Goal: Information Seeking & Learning: Learn about a topic

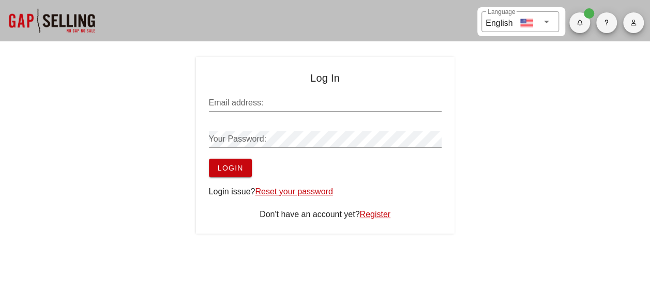
click at [284, 96] on input "Email address:" at bounding box center [325, 103] width 233 height 17
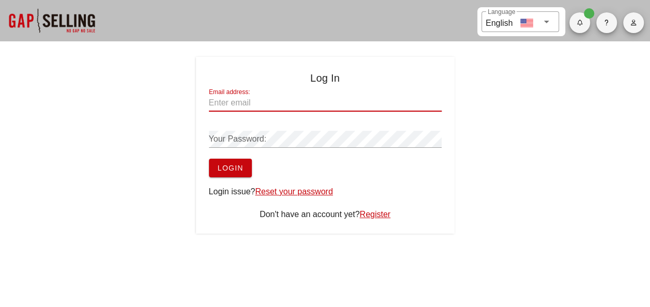
type input "amartinez@rockasphalt.com"
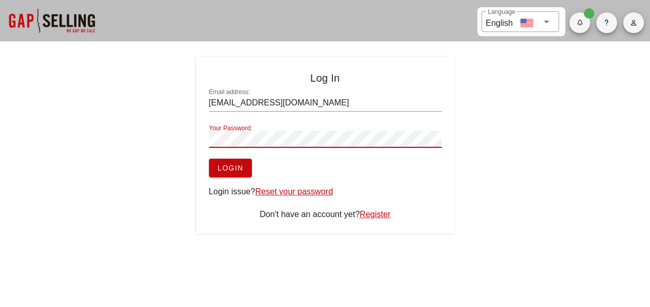
click at [209, 159] on button "Login" at bounding box center [230, 168] width 43 height 19
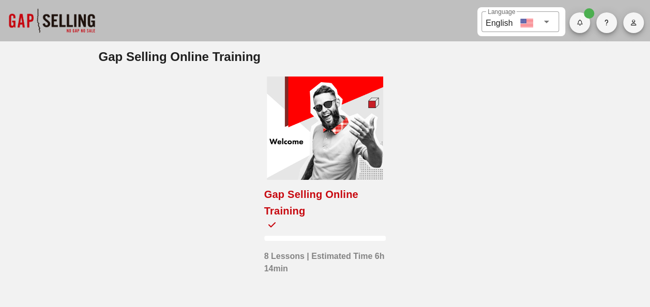
click at [344, 122] on div at bounding box center [325, 128] width 116 height 103
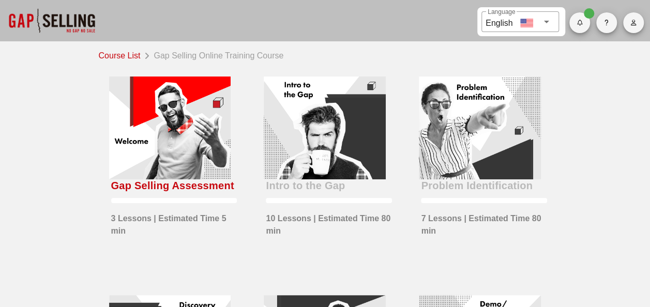
click at [148, 127] on div at bounding box center [170, 128] width 122 height 103
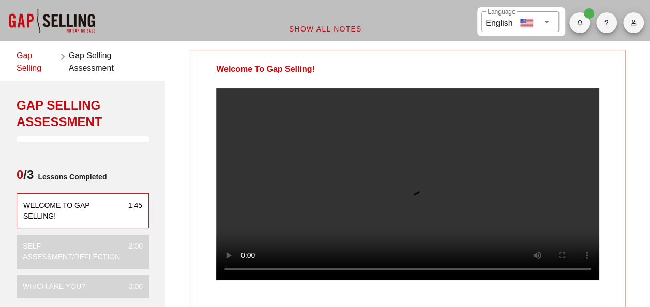
click at [300, 223] on video at bounding box center [407, 184] width 383 height 192
click at [342, 145] on video at bounding box center [407, 184] width 383 height 192
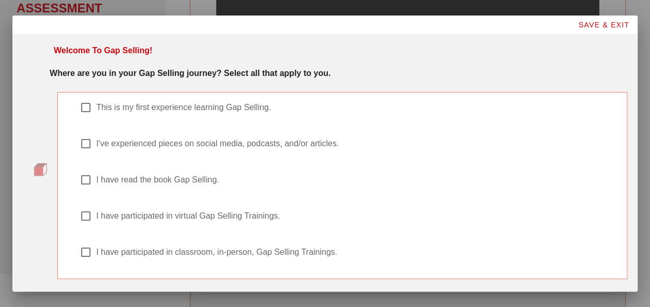
scroll to position [52, 0]
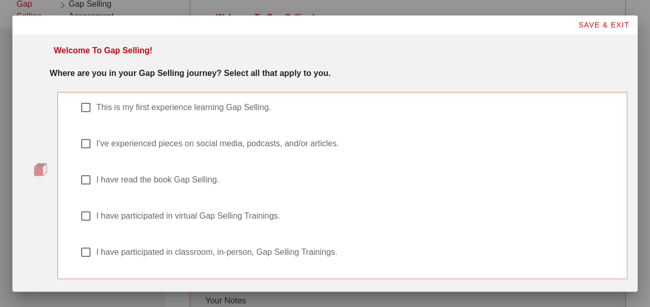
click at [253, 109] on label "This is my first experience learning Gap Selling." at bounding box center [355, 107] width 519 height 10
checkbox input "true"
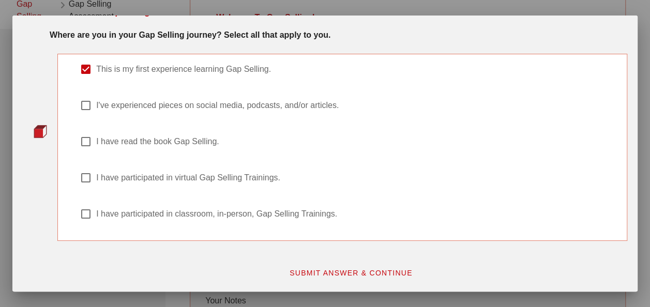
click at [170, 140] on label "I have read the book Gap Selling." at bounding box center [355, 142] width 519 height 10
checkbox input "true"
click at [324, 272] on span "SUBMIT ANSWER & CONTINUE" at bounding box center [351, 273] width 124 height 8
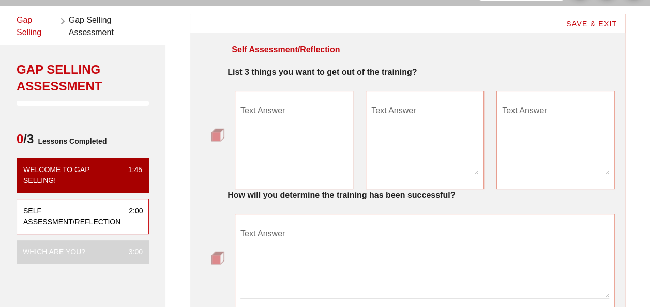
scroll to position [52, 0]
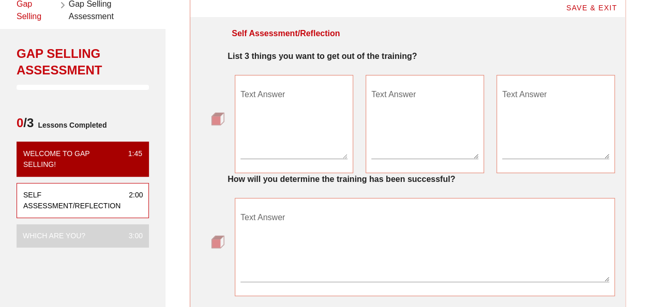
click at [303, 112] on textarea "Text Answer" at bounding box center [293, 122] width 107 height 72
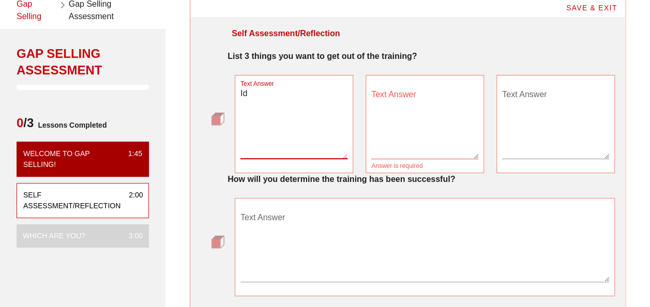
type textarea "I"
type textarea "Learn deep questions"
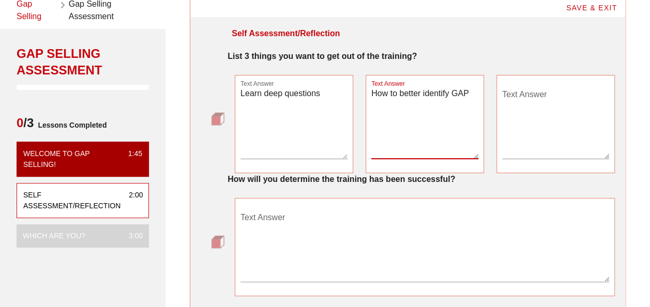
type textarea "How to better identify GAP"
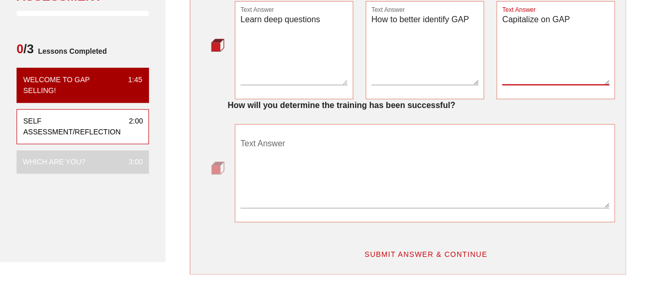
scroll to position [103, 0]
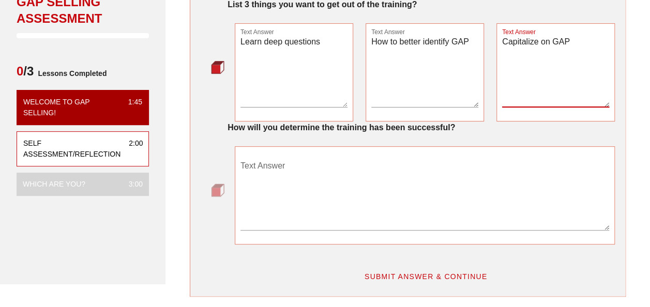
type textarea "Capitalize on GAP"
click at [299, 176] on textarea "Text Answer" at bounding box center [424, 194] width 369 height 72
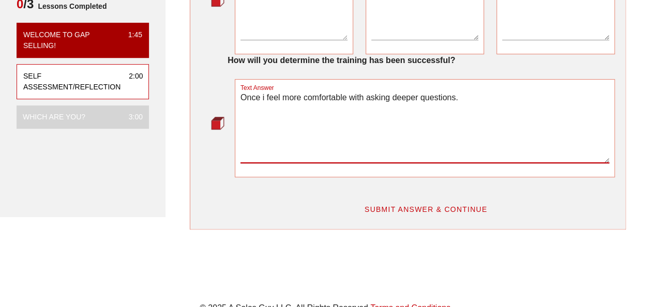
scroll to position [207, 0]
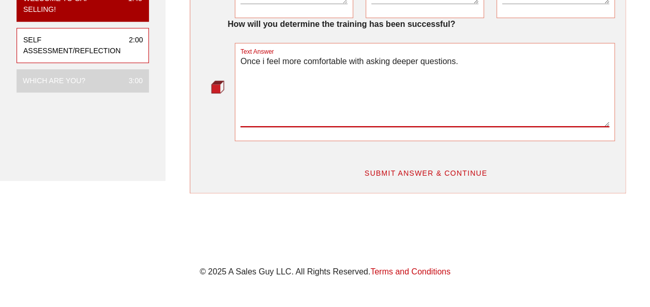
type textarea "Once i feel more comfortable with asking deeper questions."
click at [438, 169] on span "SUBMIT ANSWER & CONTINUE" at bounding box center [426, 173] width 124 height 8
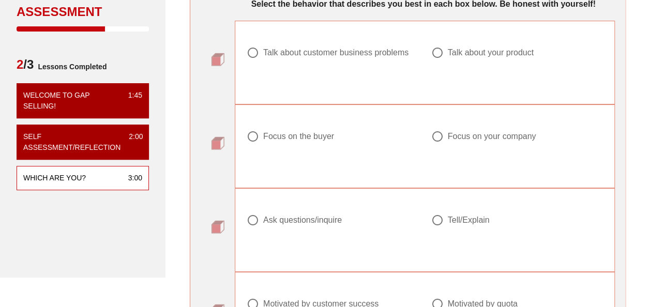
scroll to position [155, 0]
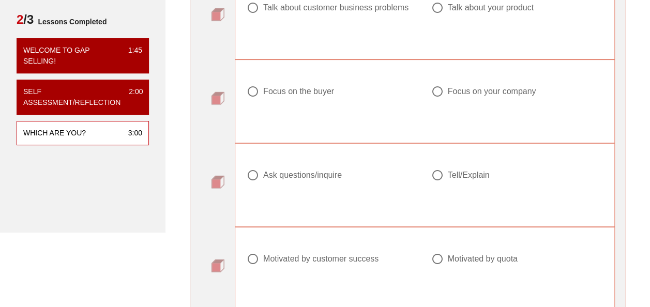
click at [436, 11] on div at bounding box center [438, 8] width 18 height 18
radio input "true"
click at [271, 94] on div "Focus on the buyer" at bounding box center [298, 91] width 71 height 10
radio input "true"
click at [309, 182] on div at bounding box center [333, 188] width 172 height 12
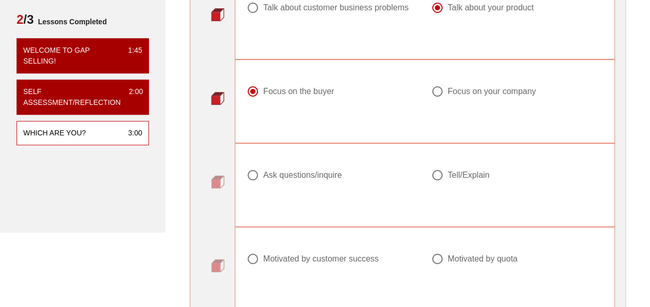
click at [309, 175] on div "Ask questions/inquire" at bounding box center [302, 175] width 79 height 10
radio input "true"
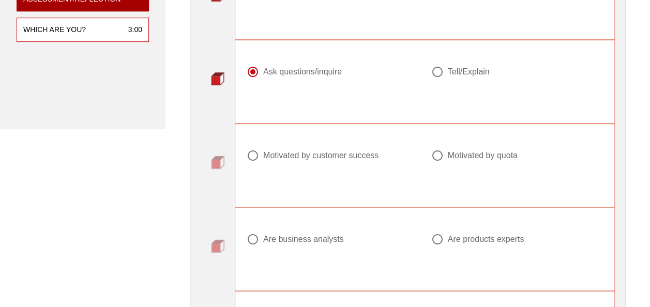
click at [343, 159] on div "Motivated by customer success" at bounding box center [320, 155] width 115 height 10
radio input "true"
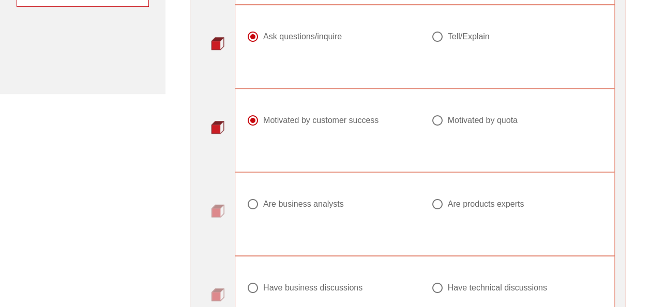
scroll to position [310, 0]
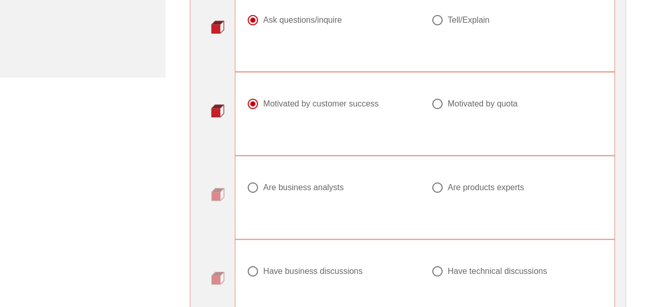
click at [462, 185] on div "Are products experts" at bounding box center [486, 188] width 77 height 10
radio input "true"
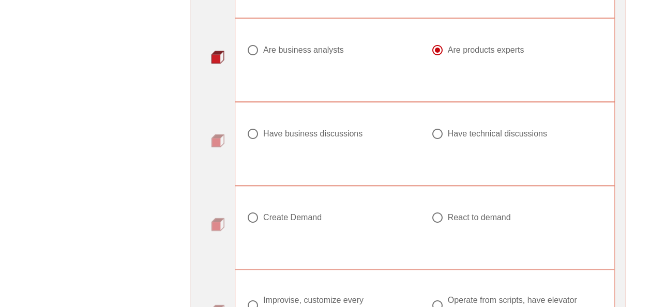
scroll to position [465, 0]
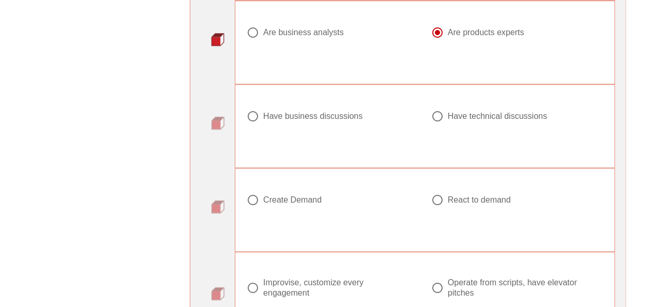
click at [321, 113] on div "Have business discussions" at bounding box center [312, 116] width 99 height 10
radio input "true"
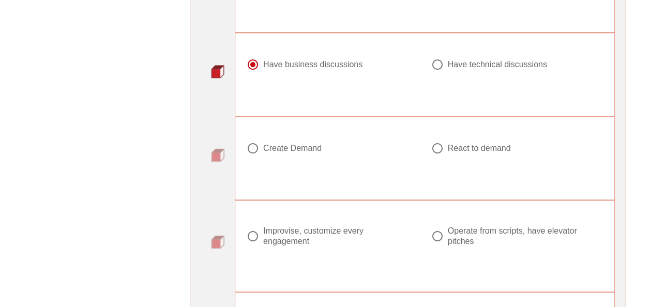
click at [293, 144] on div "Create Demand" at bounding box center [292, 148] width 58 height 10
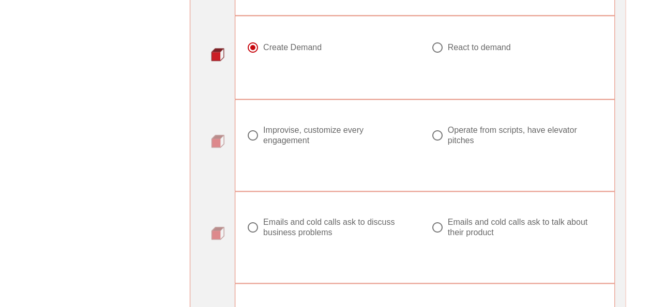
scroll to position [621, 0]
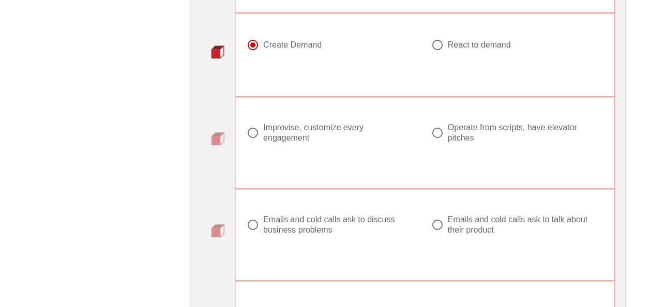
click at [467, 43] on div "React to demand" at bounding box center [479, 45] width 63 height 10
radio input "false"
radio input "true"
click at [261, 129] on div at bounding box center [253, 133] width 18 height 18
radio input "true"
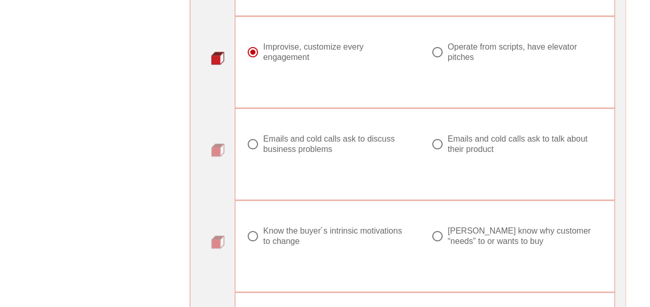
scroll to position [724, 0]
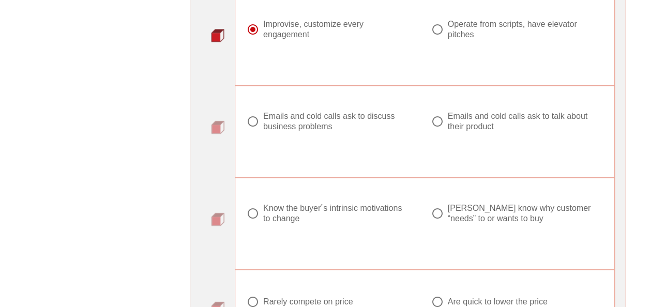
click at [351, 122] on div "Emails and cold calls ask to discuss business problems" at bounding box center [336, 121] width 147 height 21
radio input "true"
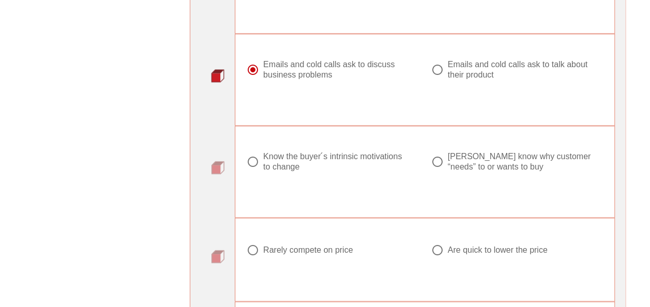
click at [465, 164] on div "Don ́t know why customer “needs” to or wants to buy" at bounding box center [521, 162] width 147 height 21
radio input "true"
click at [297, 159] on div "Know the buyer ́s intrinsic motivations to change" at bounding box center [336, 162] width 147 height 21
radio input "true"
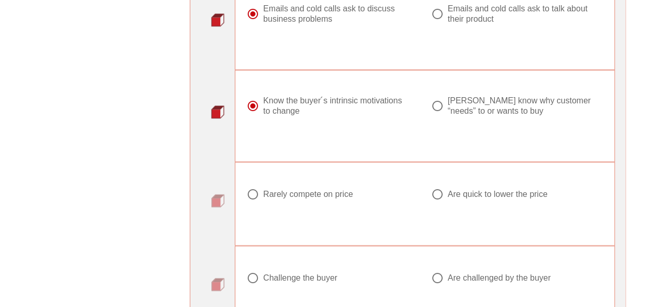
scroll to position [879, 0]
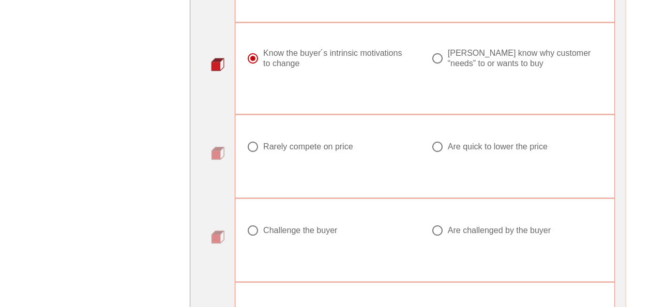
click at [296, 144] on div "Rarely compete on price" at bounding box center [307, 146] width 89 height 10
radio input "true"
click at [475, 53] on div "Don ́t know why customer “needs” to or wants to buy" at bounding box center [521, 58] width 147 height 21
radio input "false"
radio input "true"
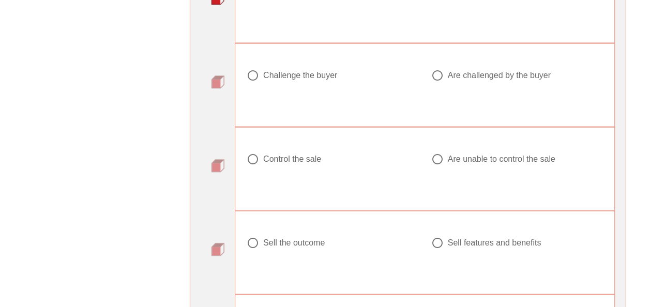
scroll to position [1034, 0]
click at [248, 70] on div at bounding box center [253, 75] width 18 height 18
radio input "true"
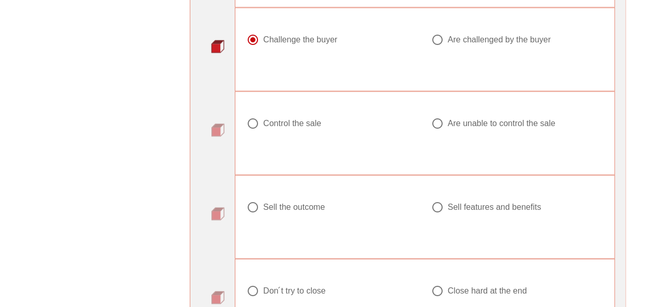
scroll to position [1086, 0]
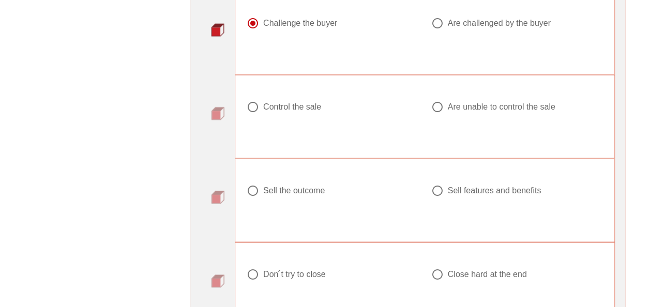
click at [320, 103] on div "Control the sale" at bounding box center [292, 107] width 58 height 10
radio input "true"
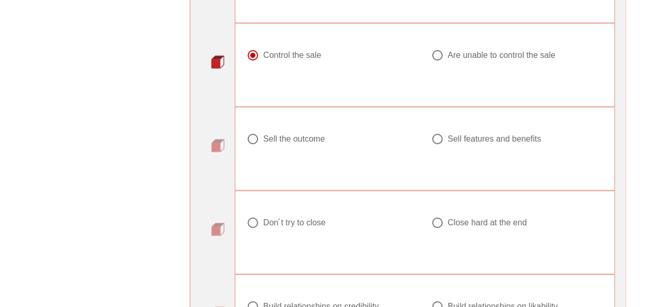
click at [284, 134] on div "Sell the outcome" at bounding box center [294, 139] width 62 height 10
radio input "true"
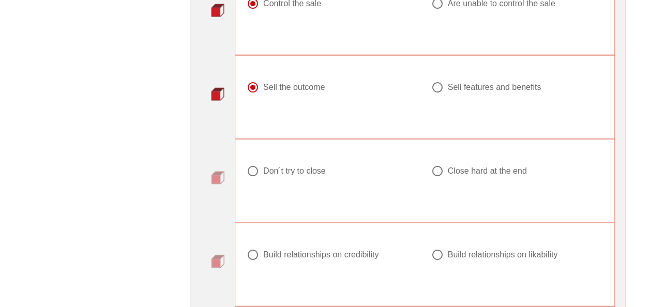
click at [296, 171] on div "Don ́t try to close" at bounding box center [294, 171] width 63 height 10
radio input "true"
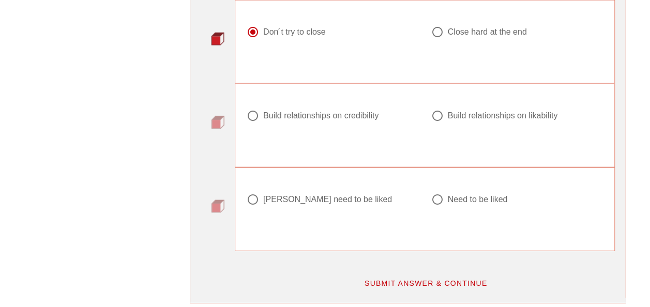
scroll to position [1345, 0]
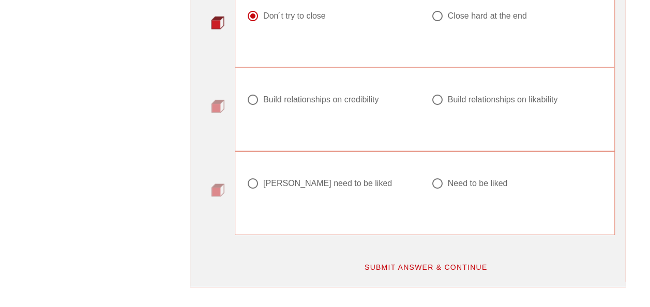
click at [330, 95] on div "Build relationships on credibility" at bounding box center [320, 100] width 115 height 10
radio input "true"
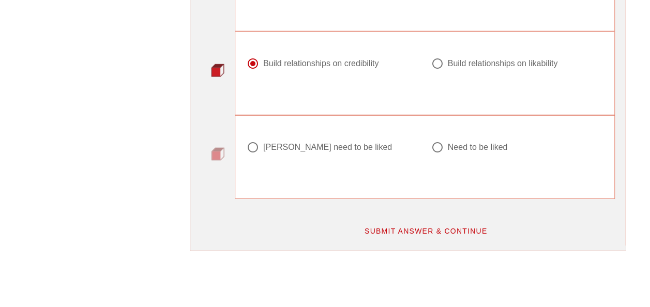
scroll to position [1396, 0]
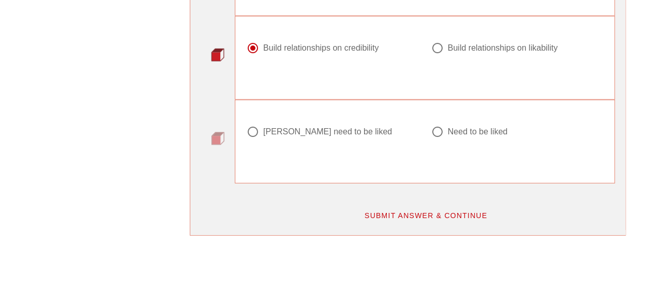
click at [436, 127] on div at bounding box center [438, 132] width 18 height 18
radio input "true"
click at [413, 212] on span "SUBMIT ANSWER & CONTINUE" at bounding box center [426, 216] width 124 height 8
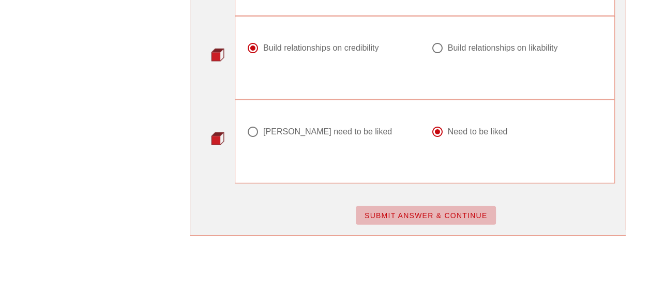
scroll to position [0, 0]
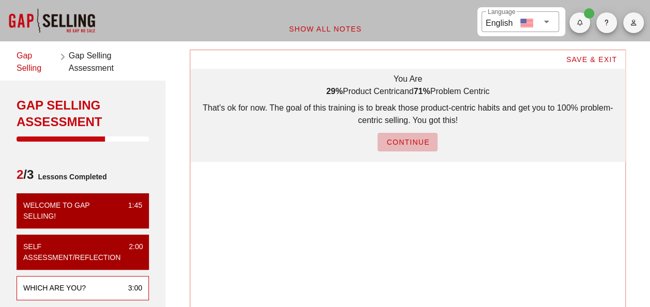
click at [397, 137] on button "CONTINUE" at bounding box center [408, 142] width 60 height 19
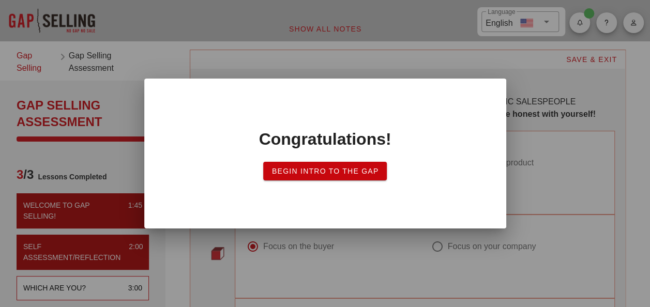
click at [328, 169] on span "Begin Intro to the Gap" at bounding box center [325, 171] width 108 height 8
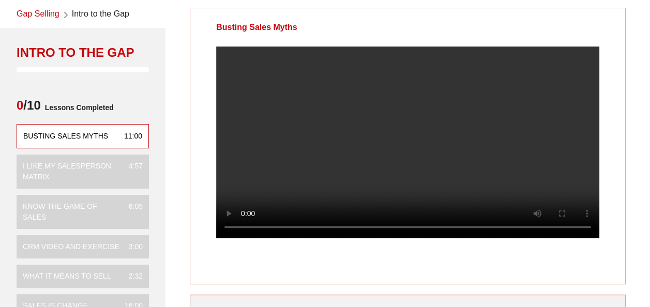
scroll to position [52, 0]
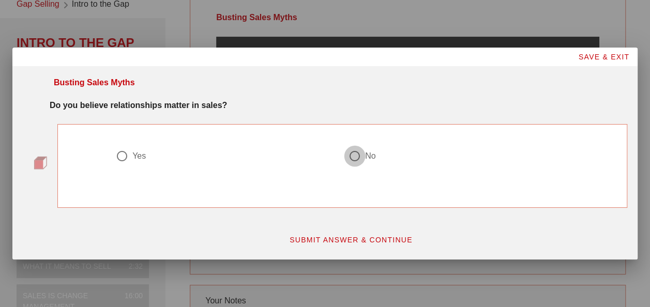
click at [362, 153] on div at bounding box center [355, 156] width 18 height 18
radio input "true"
click at [375, 240] on span "SUBMIT ANSWER & CONTINUE" at bounding box center [351, 240] width 124 height 8
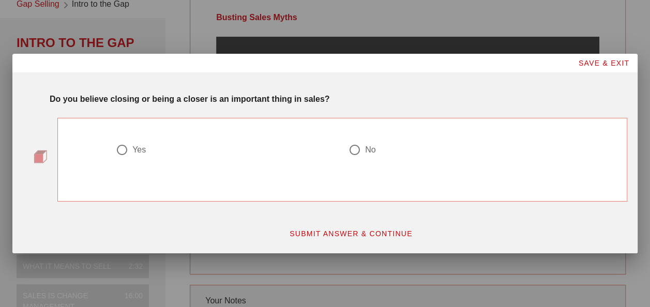
click at [358, 151] on div at bounding box center [355, 150] width 18 height 18
radio input "true"
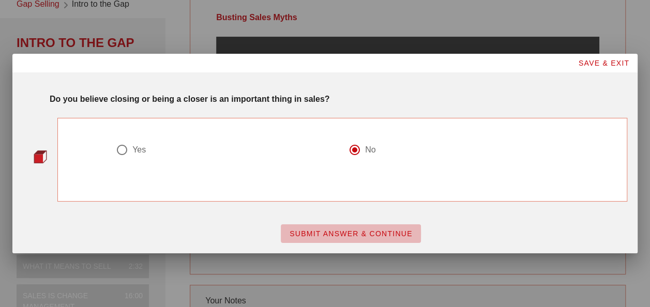
click at [350, 229] on button "SUBMIT ANSWER & CONTINUE" at bounding box center [351, 233] width 140 height 19
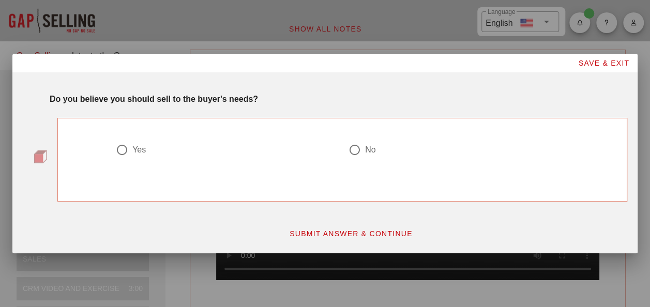
click at [147, 146] on label "Yes" at bounding box center [229, 150] width 195 height 10
radio input "true"
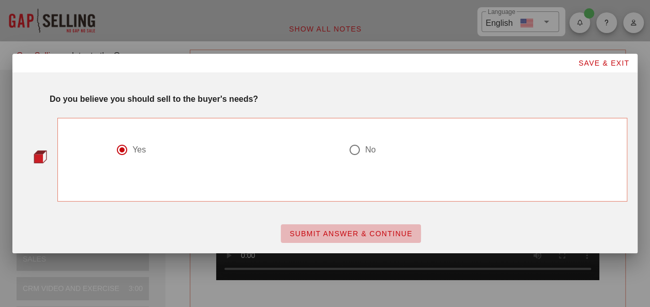
click at [318, 234] on span "SUBMIT ANSWER & CONTINUE" at bounding box center [351, 234] width 124 height 8
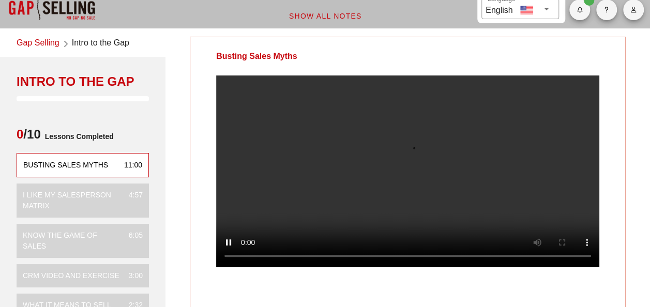
scroll to position [52, 0]
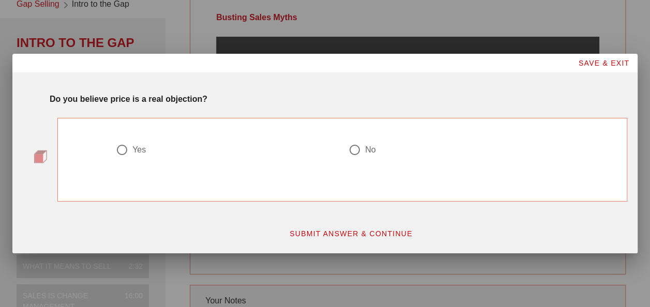
click at [365, 141] on div "No" at bounding box center [458, 156] width 233 height 37
click at [364, 147] on div "No" at bounding box center [455, 150] width 212 height 12
radio input "true"
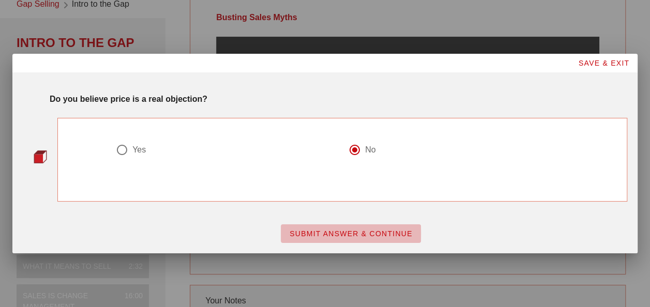
click at [350, 237] on span "SUBMIT ANSWER & CONTINUE" at bounding box center [351, 234] width 124 height 8
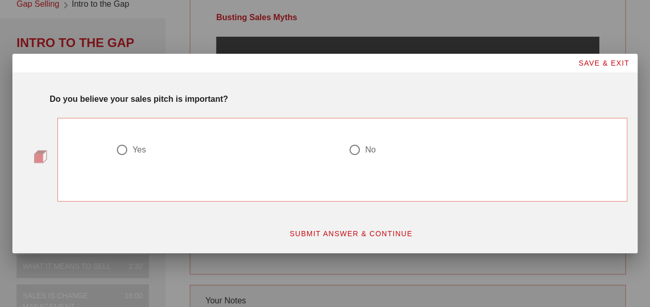
click at [381, 145] on label "No" at bounding box center [462, 150] width 195 height 10
radio input "true"
click at [339, 232] on span "SUBMIT ANSWER & CONTINUE" at bounding box center [351, 234] width 124 height 8
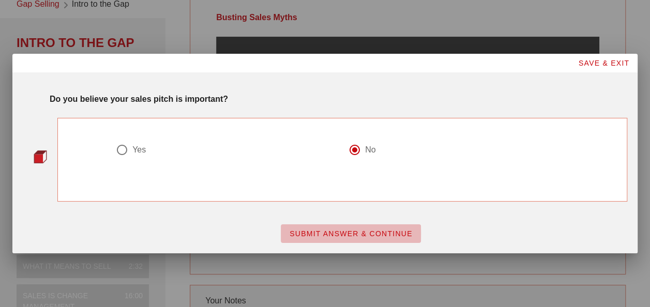
scroll to position [0, 0]
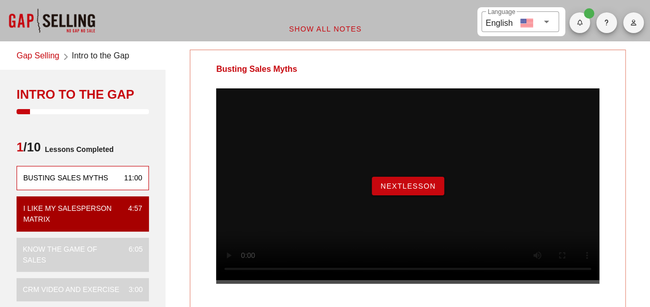
click at [417, 190] on span "NextLesson" at bounding box center [408, 186] width 56 height 8
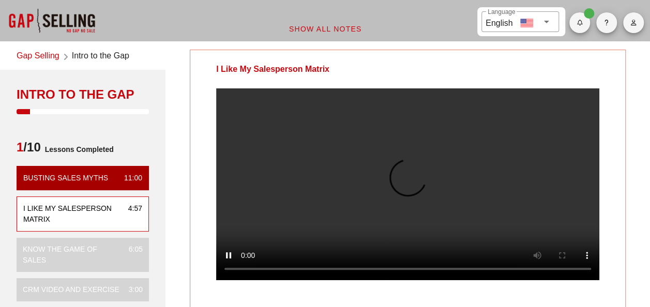
drag, startPoint x: 361, startPoint y: 61, endPoint x: 245, endPoint y: 60, distance: 115.8
click at [245, 60] on div "I Like My Salesperson Matrix" at bounding box center [407, 69] width 435 height 38
drag, startPoint x: 245, startPoint y: 60, endPoint x: 193, endPoint y: 57, distance: 52.3
click at [193, 57] on div "I Like My Salesperson Matrix" at bounding box center [272, 69] width 165 height 38
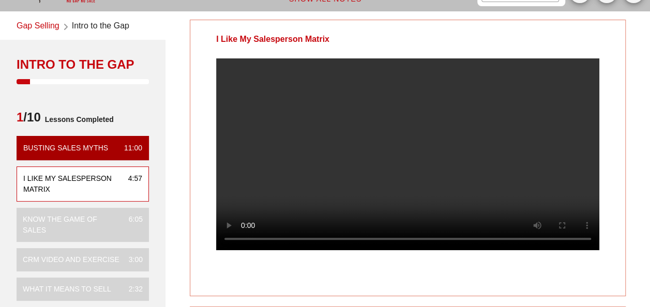
scroll to position [52, 0]
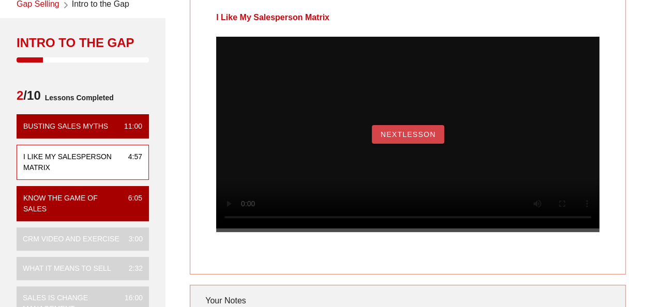
click at [428, 139] on span "NextLesson" at bounding box center [408, 134] width 56 height 8
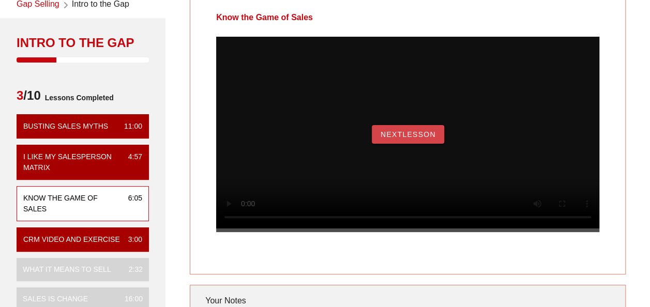
click at [439, 142] on button "NextLesson" at bounding box center [408, 134] width 72 height 19
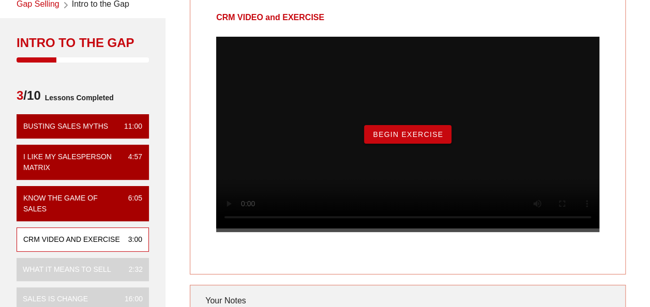
click at [412, 139] on span "Begin Exercise" at bounding box center [407, 134] width 71 height 8
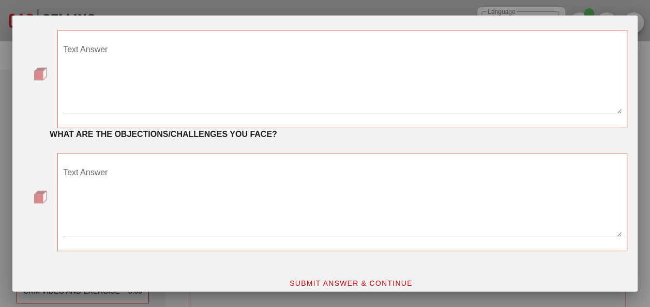
scroll to position [0, 0]
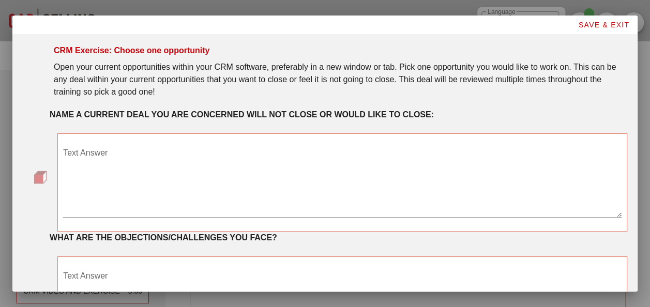
click at [470, 151] on textarea "Text Answer" at bounding box center [342, 181] width 559 height 72
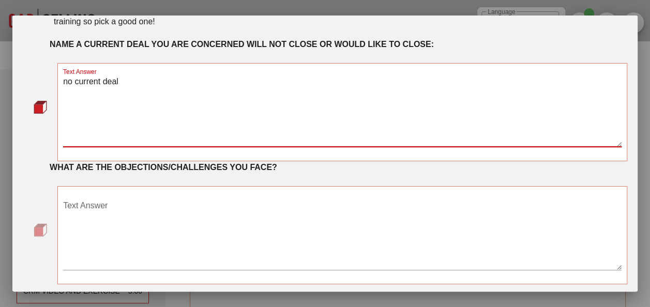
scroll to position [114, 0]
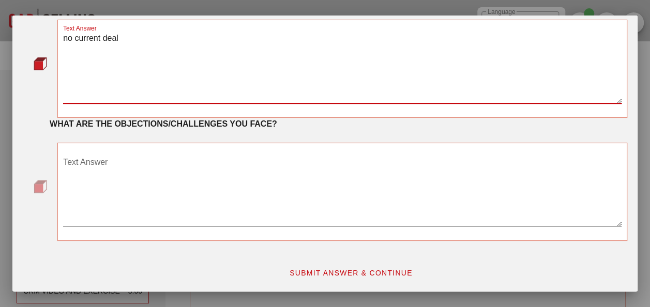
type textarea "no current deal"
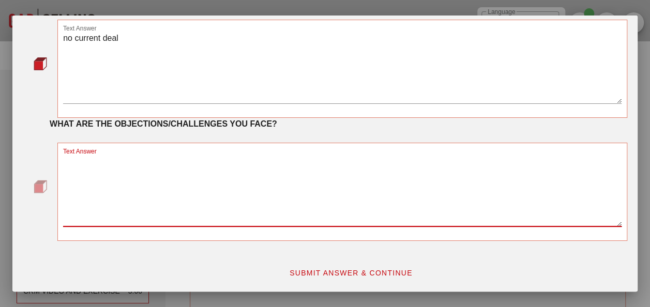
click at [262, 197] on textarea "Text Answer" at bounding box center [342, 190] width 559 height 72
type textarea "no current deal"
click at [300, 269] on span "SUBMIT ANSWER & CONTINUE" at bounding box center [351, 273] width 124 height 8
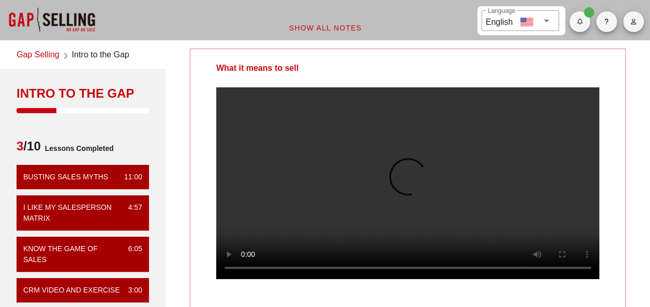
scroll to position [0, 0]
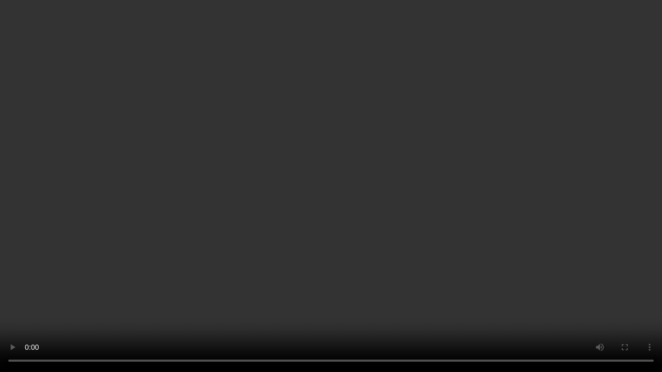
click at [595, 196] on video at bounding box center [331, 186] width 662 height 372
click at [457, 247] on video at bounding box center [331, 186] width 662 height 372
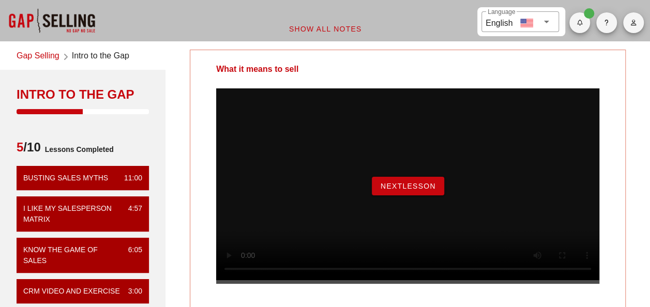
click at [417, 188] on button "NextLesson" at bounding box center [408, 186] width 72 height 19
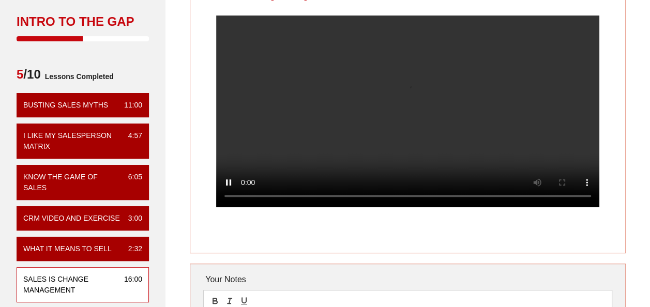
scroll to position [103, 0]
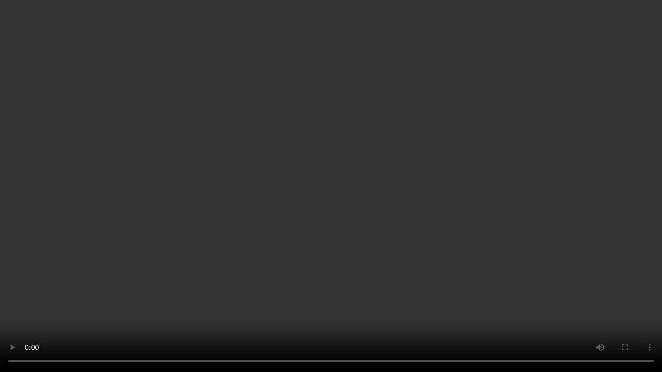
click at [511, 225] on video at bounding box center [331, 186] width 662 height 372
click at [430, 165] on video at bounding box center [331, 186] width 662 height 372
click at [551, 180] on video at bounding box center [331, 186] width 662 height 372
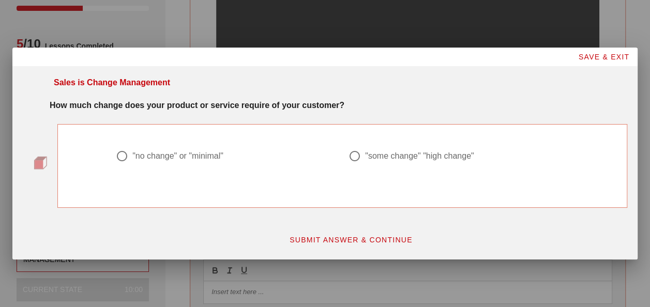
click at [388, 157] on div ""some change" "high change"" at bounding box center [419, 156] width 109 height 10
radio input "true"
click at [338, 238] on span "SUBMIT ANSWER & CONTINUE" at bounding box center [351, 240] width 124 height 8
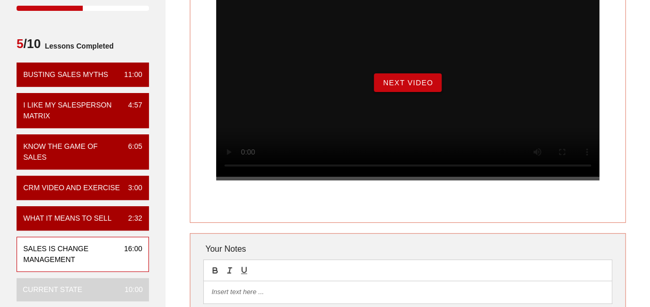
click at [401, 87] on span "Next Video" at bounding box center [407, 83] width 51 height 8
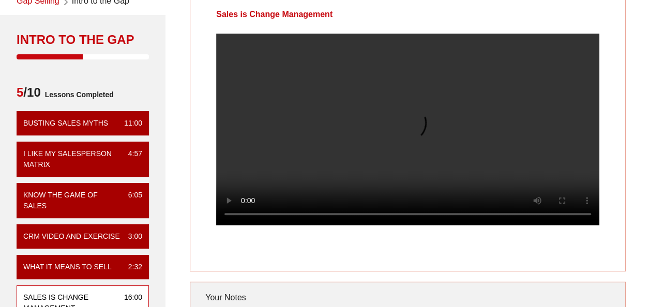
scroll to position [0, 0]
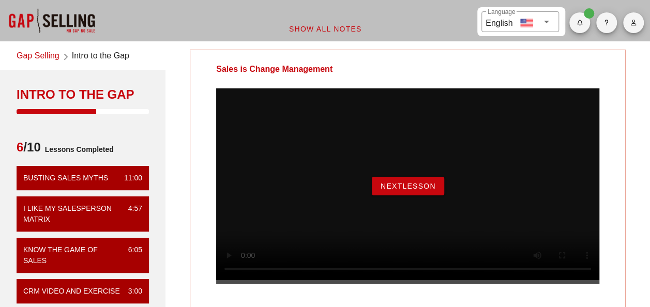
click at [402, 195] on button "NextLesson" at bounding box center [408, 186] width 72 height 19
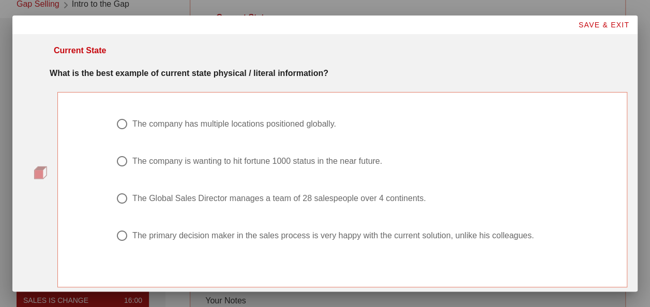
scroll to position [47, 0]
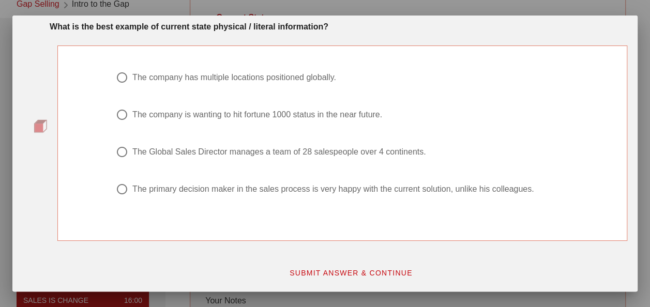
click at [326, 73] on div "The company has multiple locations positioned globally." at bounding box center [234, 77] width 204 height 10
radio input "true"
click at [332, 265] on button "SUBMIT ANSWER & CONTINUE" at bounding box center [351, 273] width 140 height 19
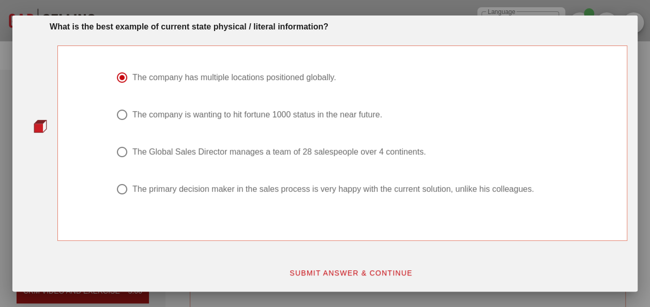
scroll to position [0, 0]
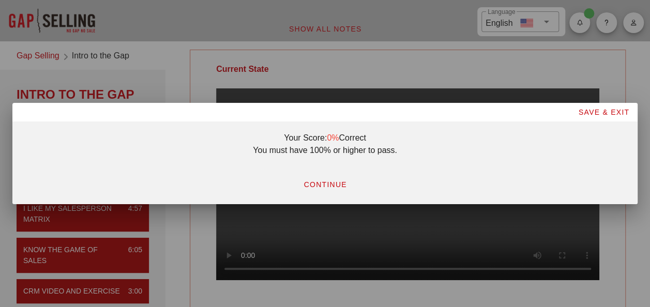
click at [333, 187] on span "CONTINUE" at bounding box center [324, 184] width 43 height 8
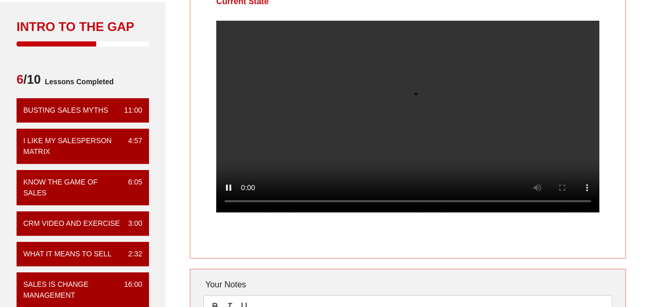
scroll to position [52, 0]
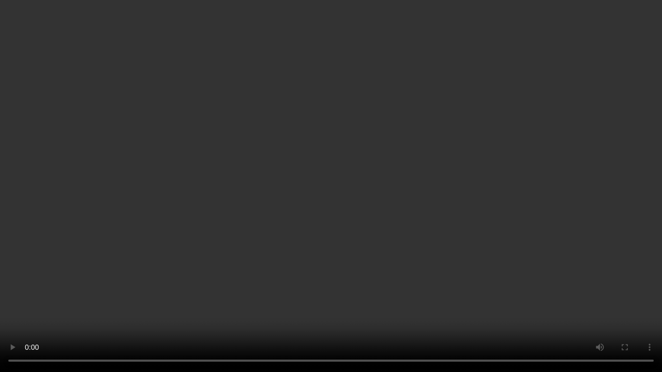
click at [330, 267] on video at bounding box center [331, 186] width 662 height 372
click at [286, 296] on video at bounding box center [331, 186] width 662 height 372
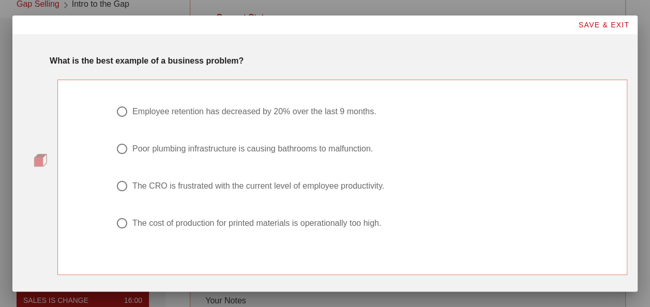
click at [246, 113] on div "Employee retention has decreased by 20% over the last 9 months." at bounding box center [254, 112] width 244 height 10
radio input "true"
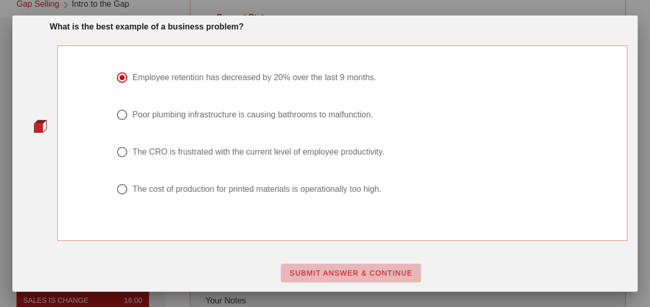
click at [309, 274] on span "SUBMIT ANSWER & CONTINUE" at bounding box center [351, 273] width 124 height 8
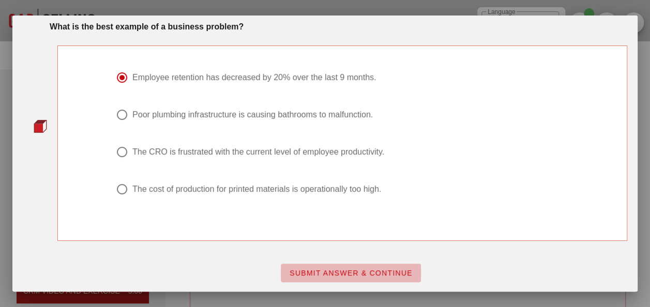
scroll to position [0, 0]
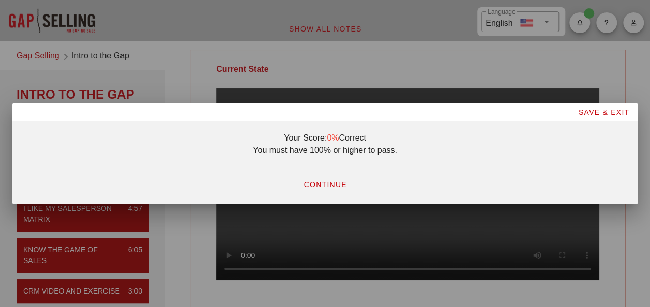
click at [340, 183] on span "CONTINUE" at bounding box center [324, 184] width 43 height 8
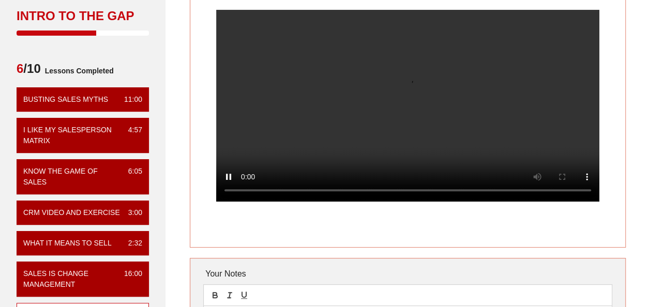
scroll to position [103, 0]
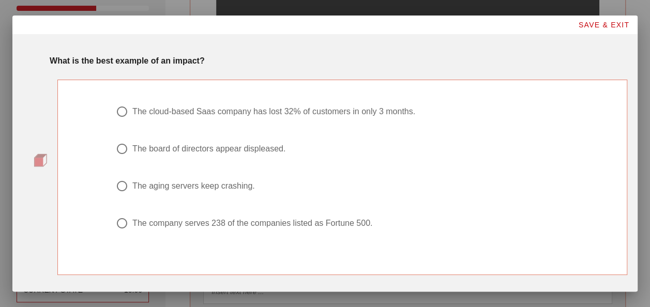
click at [221, 116] on div "The cloud-based Saas company has lost 32% of customers in only 3 months." at bounding box center [273, 112] width 283 height 10
radio input "true"
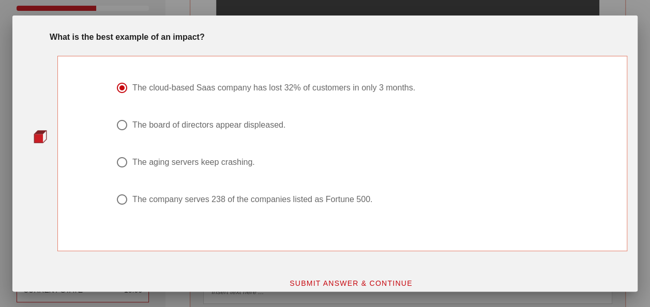
scroll to position [34, 0]
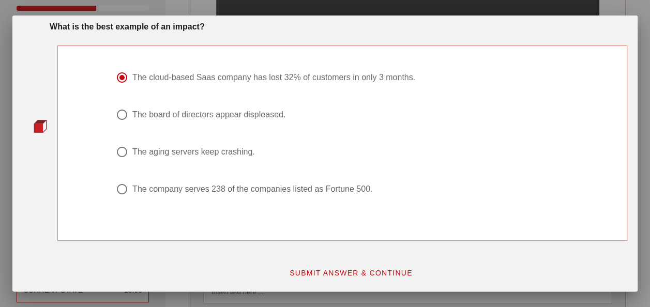
click at [310, 276] on span "SUBMIT ANSWER & CONTINUE" at bounding box center [351, 273] width 124 height 8
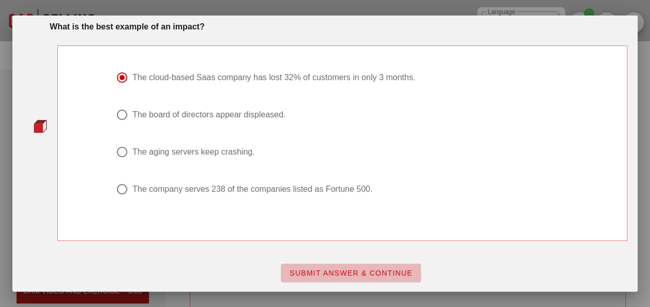
scroll to position [0, 0]
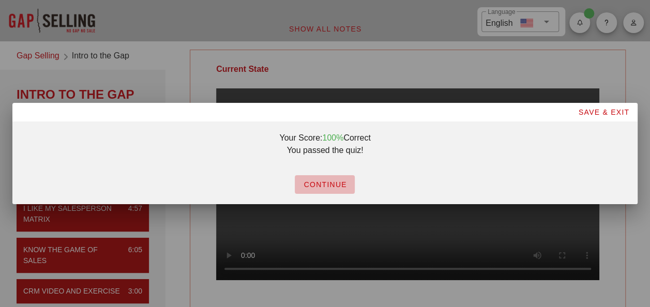
click at [332, 187] on span "CONTINUE" at bounding box center [324, 184] width 43 height 8
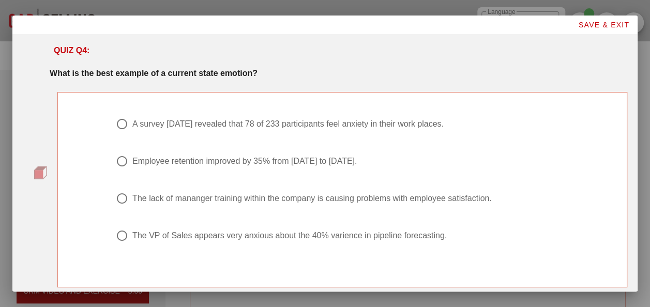
click at [266, 194] on div "The lack of mananger training within the company is causing problems with emplo…" at bounding box center [311, 198] width 359 height 10
radio input "true"
click at [233, 122] on div "A survey two years ago revealed that 78 of 233 participants feel anxiety in the…" at bounding box center [287, 124] width 311 height 10
radio input "true"
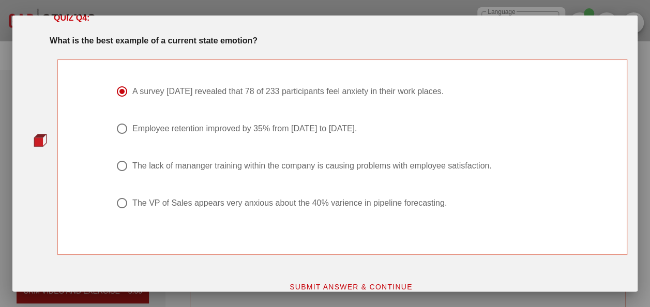
scroll to position [47, 0]
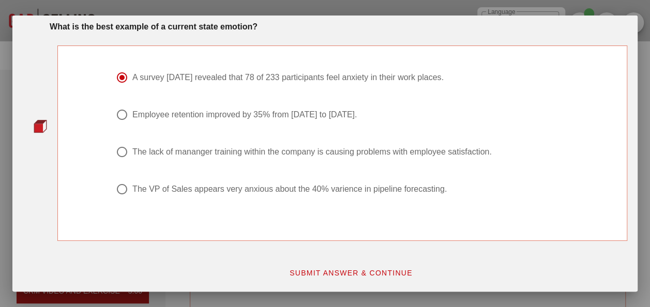
click at [350, 267] on button "SUBMIT ANSWER & CONTINUE" at bounding box center [351, 273] width 140 height 19
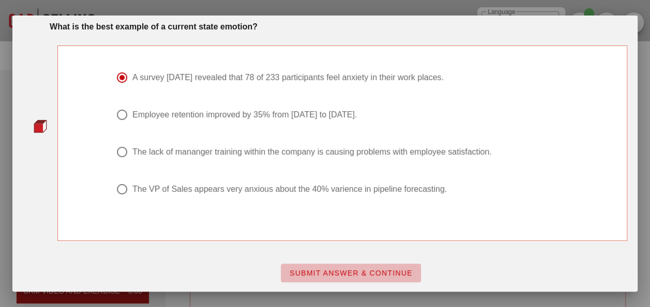
scroll to position [0, 0]
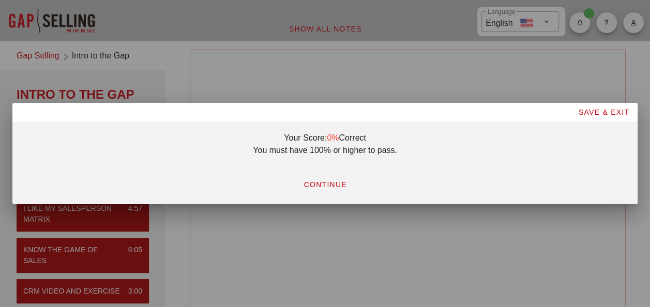
click at [326, 179] on button "CONTINUE" at bounding box center [325, 184] width 60 height 19
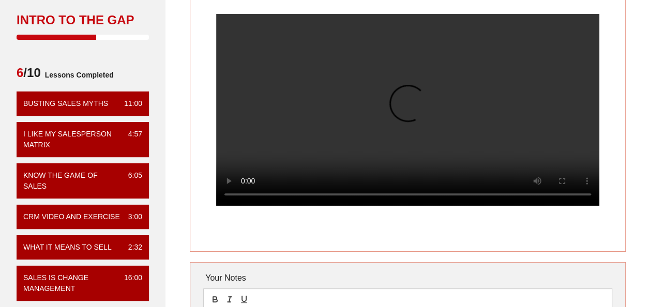
scroll to position [155, 0]
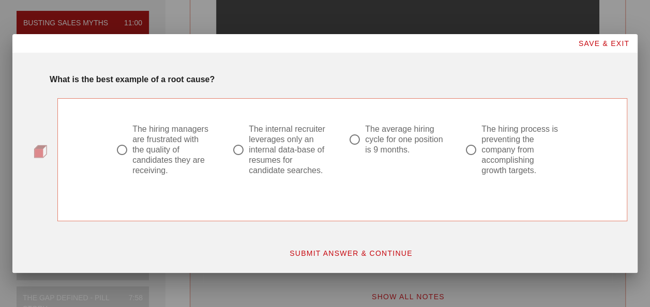
click at [279, 144] on div "The internal recruiter leverages only an internal data-base of resumes for cand…" at bounding box center [288, 150] width 79 height 52
radio input "true"
click at [372, 252] on span "SUBMIT ANSWER & CONTINUE" at bounding box center [351, 253] width 124 height 8
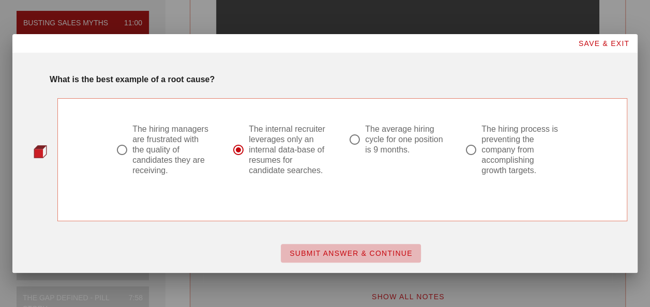
scroll to position [0, 0]
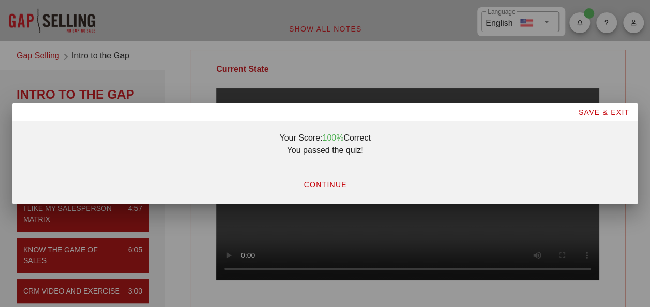
click at [331, 189] on button "CONTINUE" at bounding box center [325, 184] width 60 height 19
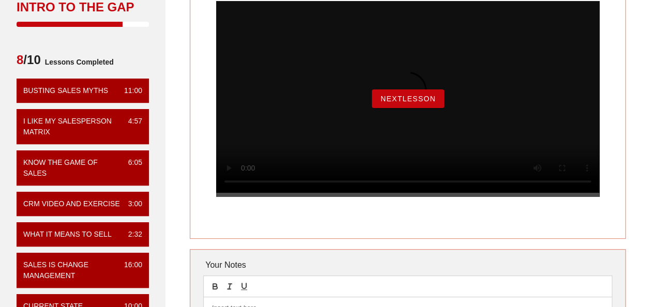
scroll to position [103, 0]
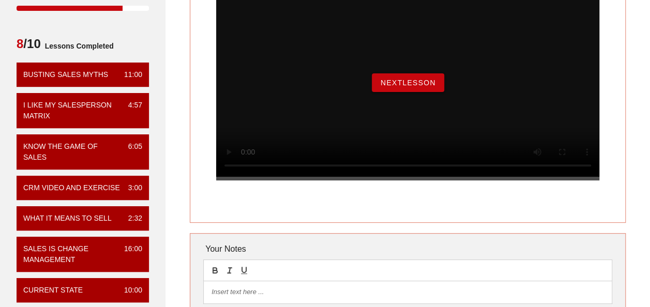
click at [389, 87] on span "NextLesson" at bounding box center [408, 83] width 56 height 8
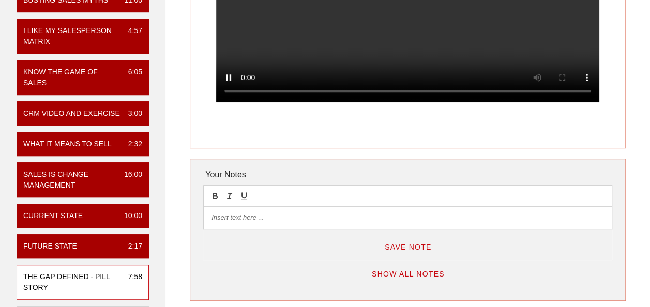
scroll to position [155, 0]
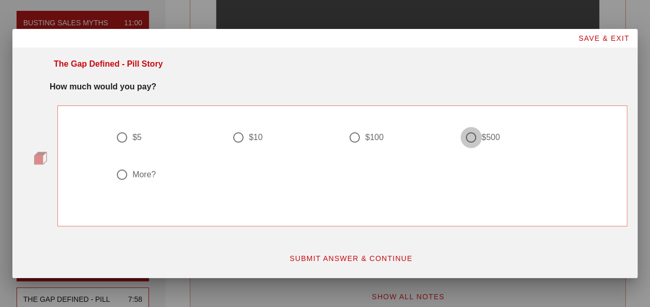
click at [475, 140] on div at bounding box center [471, 138] width 18 height 18
radio input "true"
click at [364, 254] on span "SUBMIT ANSWER & CONTINUE" at bounding box center [351, 258] width 124 height 8
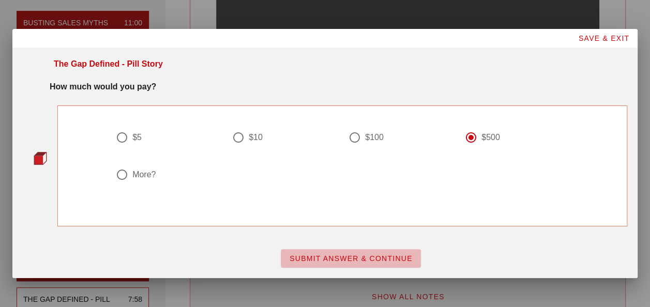
scroll to position [0, 0]
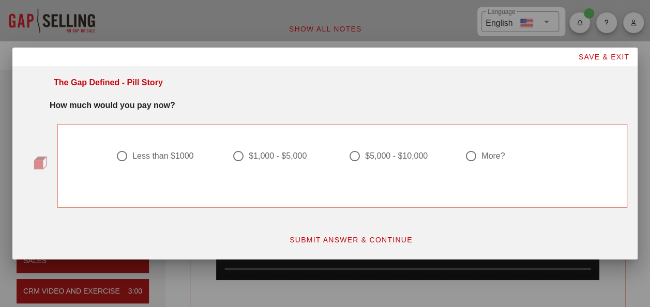
click at [487, 159] on div "More?" at bounding box center [492, 156] width 23 height 10
radio input "true"
click at [379, 234] on button "SUBMIT ANSWER & CONTINUE" at bounding box center [351, 240] width 140 height 19
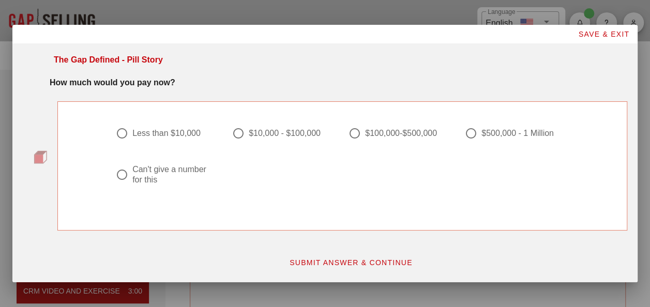
click at [189, 171] on div "Can't give a number for this" at bounding box center [171, 174] width 79 height 21
radio input "true"
click at [361, 260] on span "SUBMIT ANSWER & CONTINUE" at bounding box center [351, 263] width 124 height 8
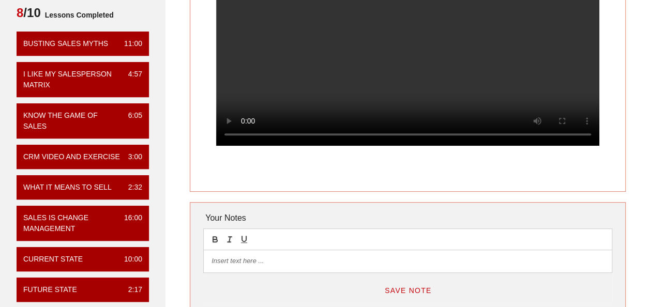
scroll to position [155, 0]
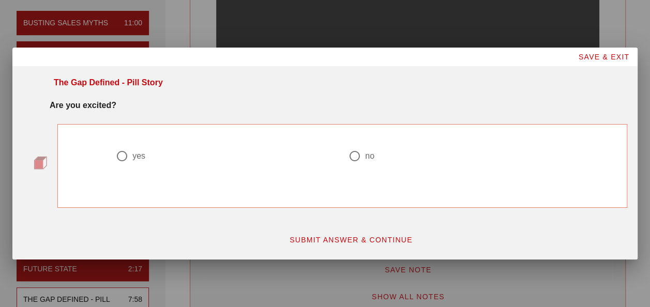
click at [130, 158] on div at bounding box center [122, 156] width 18 height 18
radio input "true"
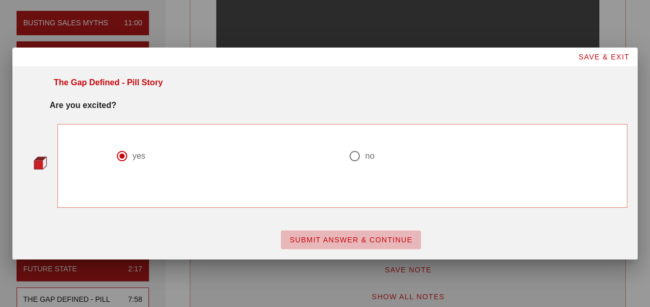
click at [402, 231] on button "SUBMIT ANSWER & CONTINUE" at bounding box center [351, 240] width 140 height 19
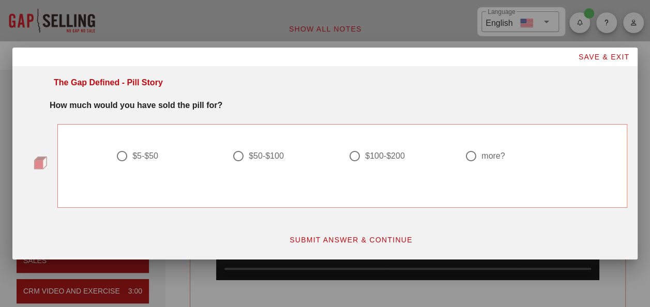
click at [277, 151] on div "$50-$100" at bounding box center [266, 156] width 35 height 10
radio input "true"
click at [288, 240] on button "SUBMIT ANSWER & CONTINUE" at bounding box center [351, 240] width 140 height 19
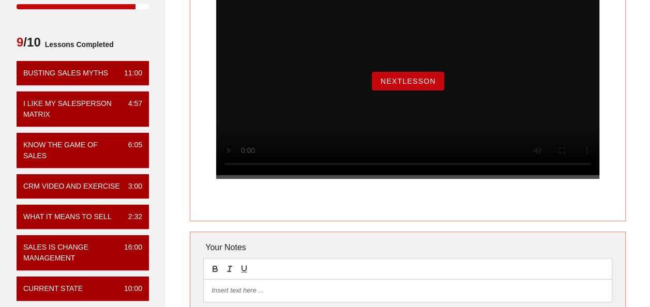
scroll to position [103, 0]
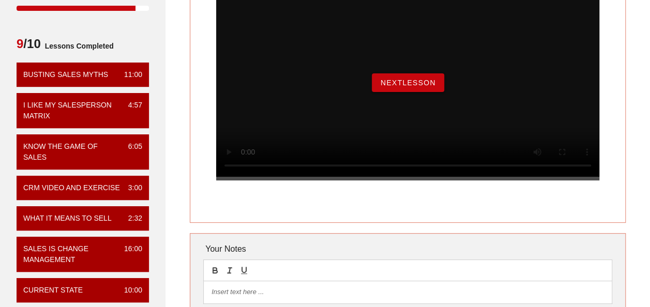
click at [439, 92] on button "NextLesson" at bounding box center [408, 82] width 72 height 19
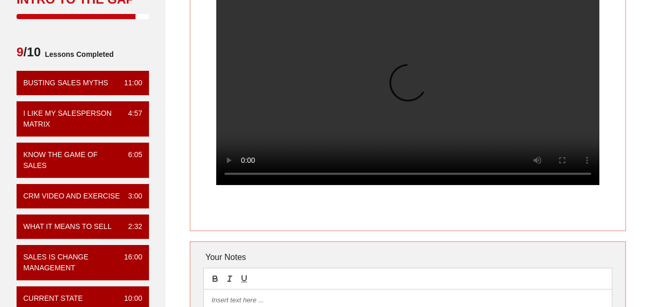
scroll to position [52, 0]
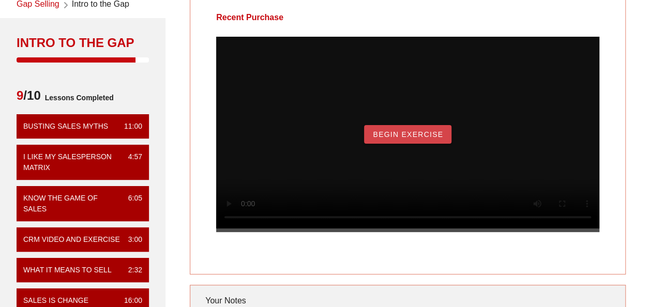
click at [449, 139] on button "Begin Exercise" at bounding box center [407, 134] width 87 height 19
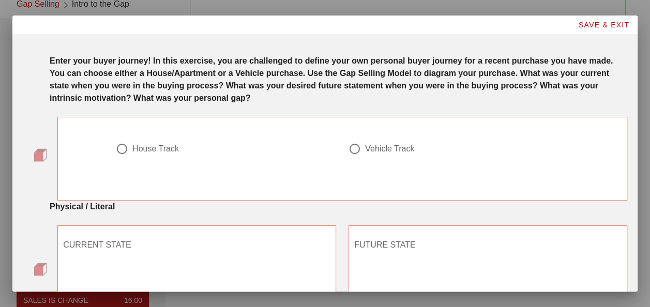
scroll to position [0, 0]
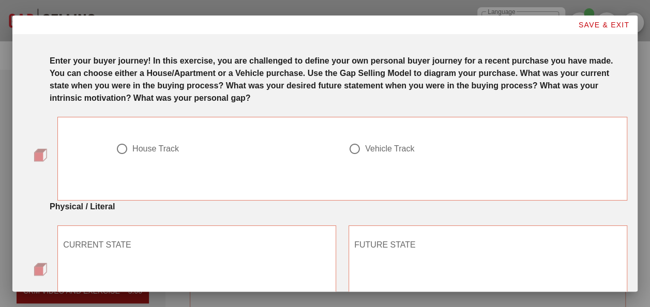
click at [392, 144] on div "Vehicle Track" at bounding box center [389, 149] width 49 height 10
radio input "true"
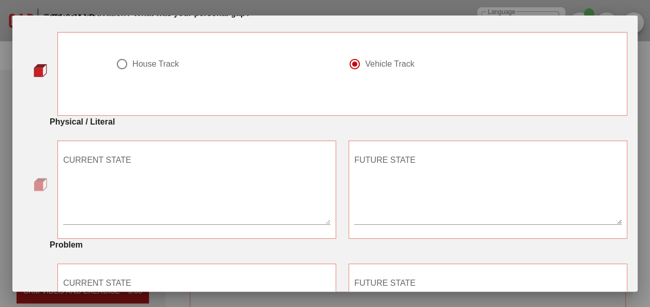
scroll to position [103, 0]
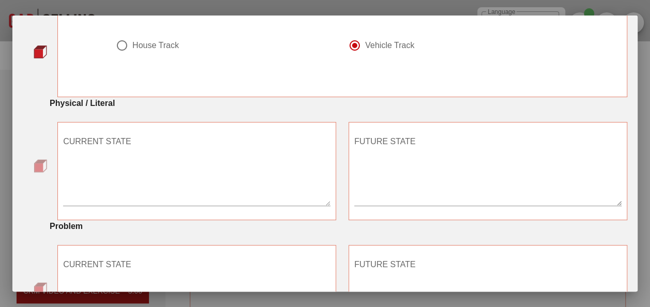
click at [186, 171] on textarea "CURRENT STATE" at bounding box center [196, 169] width 267 height 72
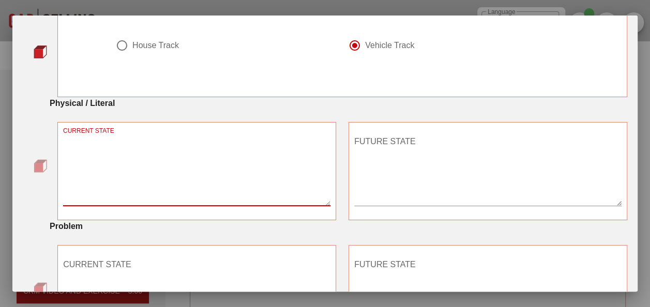
click at [155, 172] on textarea "CURRENT STATE" at bounding box center [196, 169] width 267 height 72
type textarea "In older vehicle, worried about reliability"
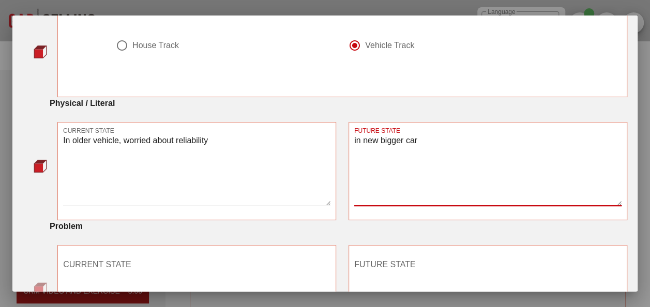
type textarea "in new bigger car"
click at [70, 135] on textarea "In older vehicle, worried about reliability" at bounding box center [196, 169] width 267 height 72
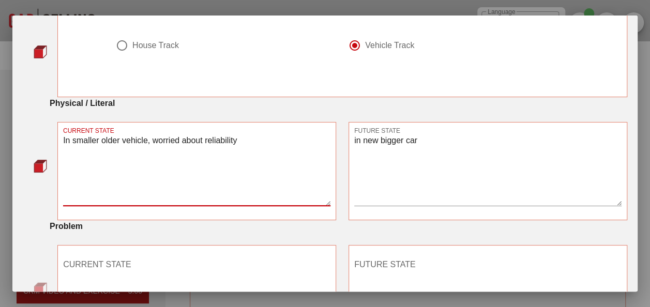
type textarea "In smaller older vehicle, worried about reliability"
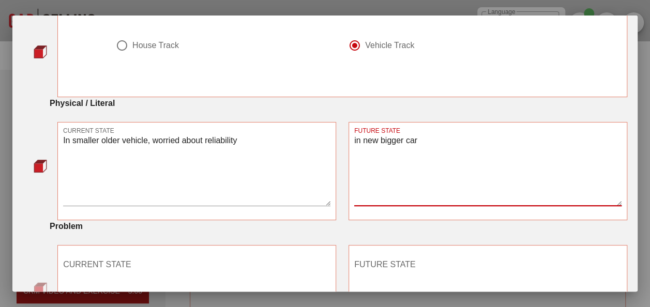
click at [438, 156] on textarea "in new bigger car" at bounding box center [487, 169] width 267 height 72
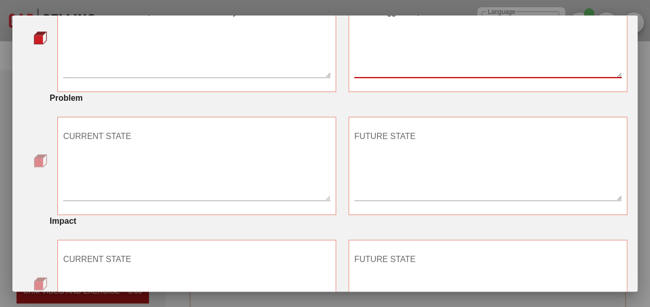
scroll to position [310, 0]
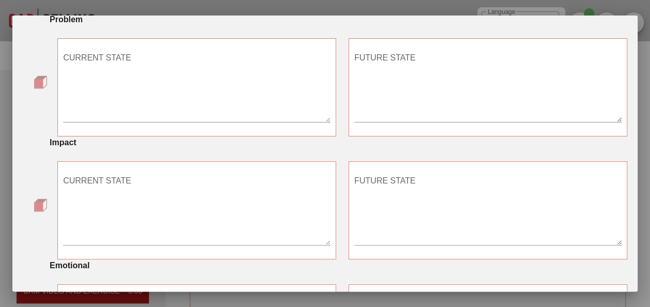
type textarea "in new bigger car, not worried about car issues."
click at [88, 59] on textarea "CURRENT STATE" at bounding box center [196, 86] width 267 height 72
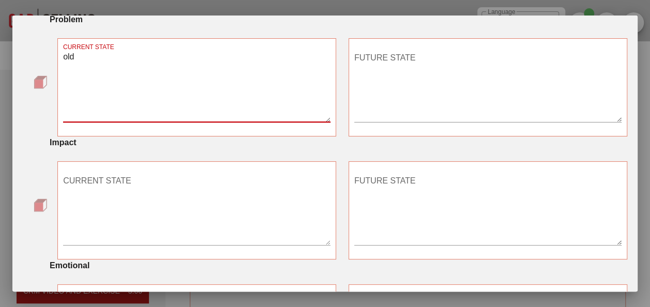
click at [94, 55] on textarea "old" at bounding box center [196, 86] width 267 height 72
type textarea "old car"
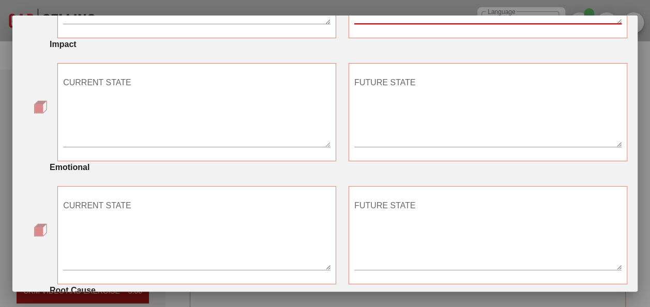
scroll to position [414, 0]
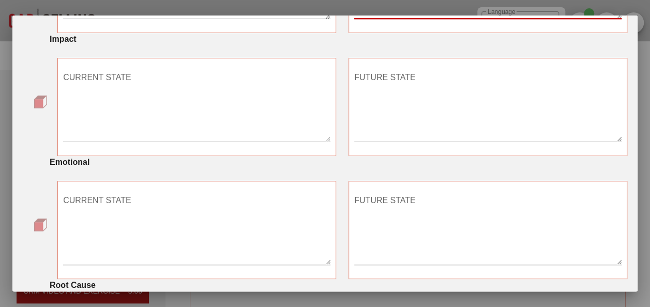
type textarea "new car"
click at [101, 88] on textarea "CURRENT STATE" at bounding box center [196, 105] width 267 height 72
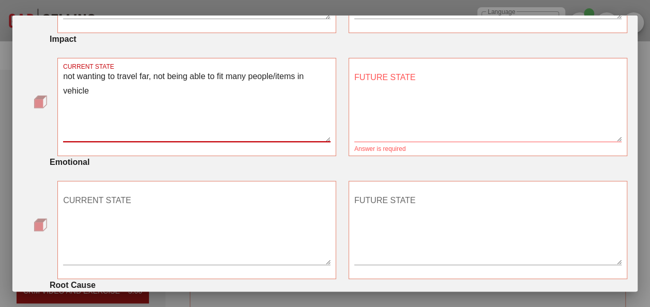
type textarea "not wanting to travel far, not being able to fit many people/items in vehicle"
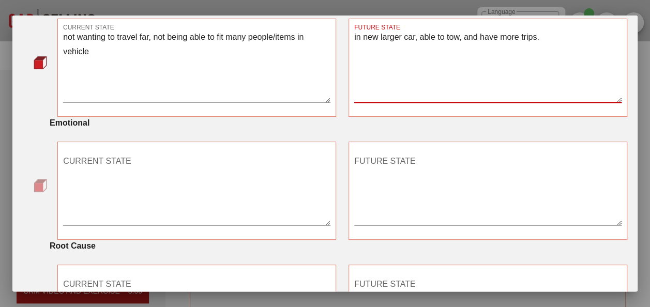
scroll to position [465, 0]
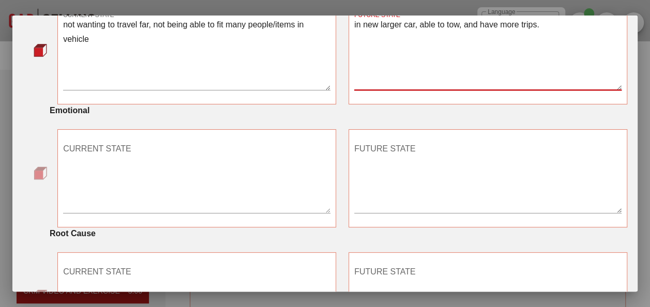
type textarea "in new larger car, able to tow, and have more trips."
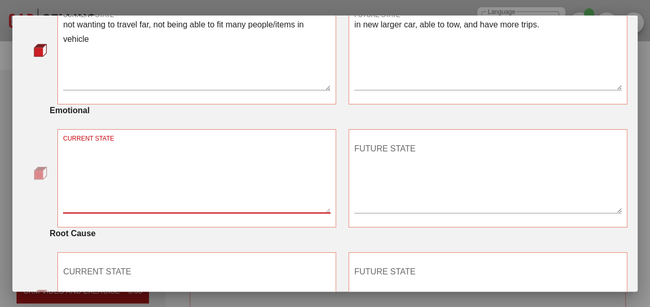
click at [104, 148] on textarea "CURRENT STATE" at bounding box center [196, 177] width 267 height 72
type textarea "worried, not satisfied"
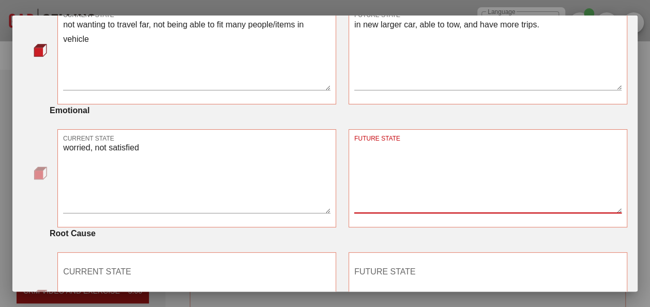
type textarea "a"
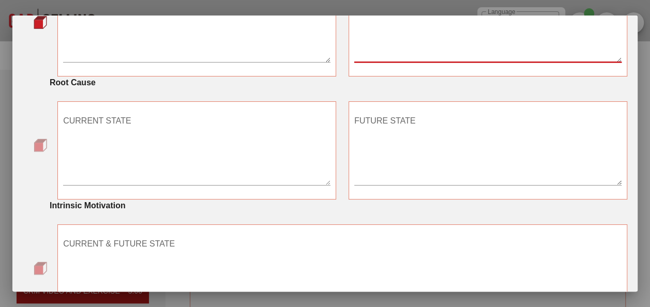
scroll to position [621, 0]
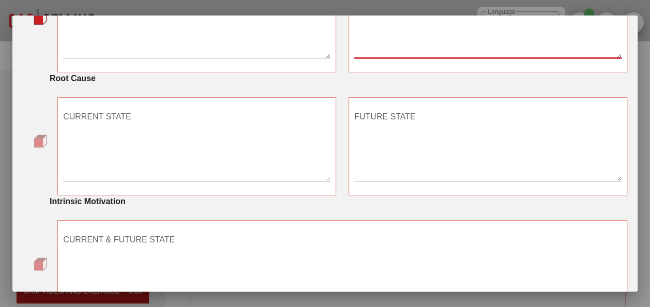
type textarea "happy, in new car"
click at [119, 131] on textarea "CURRENT STATE" at bounding box center [196, 145] width 267 height 72
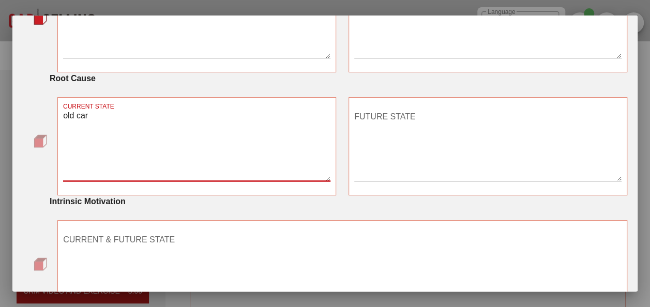
type textarea "old car"
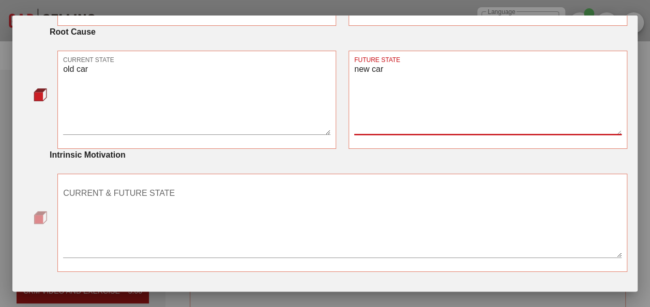
scroll to position [696, 0]
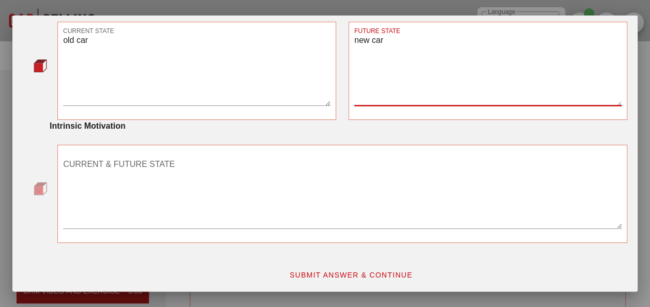
type textarea "new car"
click at [134, 182] on textarea "CURRENT & FUTURE STATE" at bounding box center [342, 192] width 559 height 72
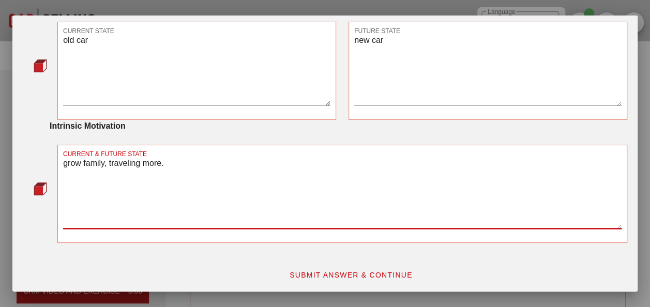
type textarea "grow family, traveling more."
click at [313, 274] on span "SUBMIT ANSWER & CONTINUE" at bounding box center [351, 275] width 124 height 8
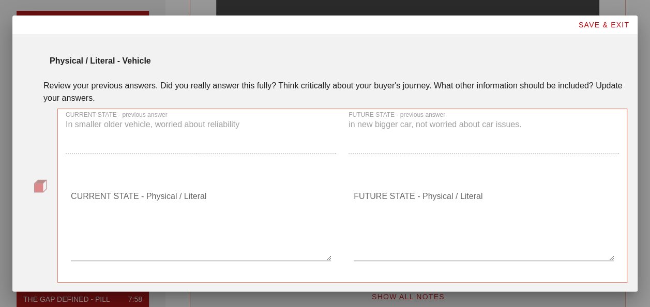
scroll to position [52, 0]
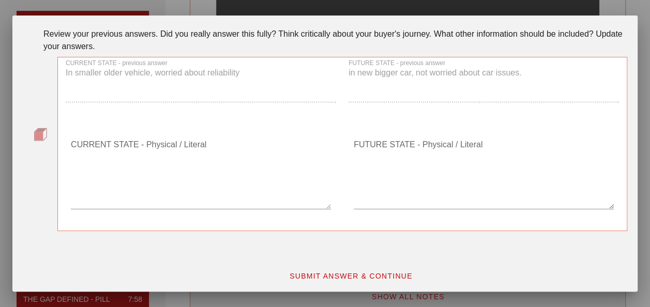
click at [126, 142] on div "CURRENT STATE - Physical / Literal" at bounding box center [201, 173] width 260 height 72
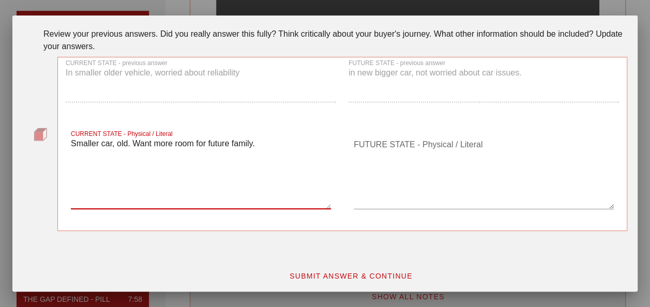
type textarea "Smaller car, old. Want more room for future family."
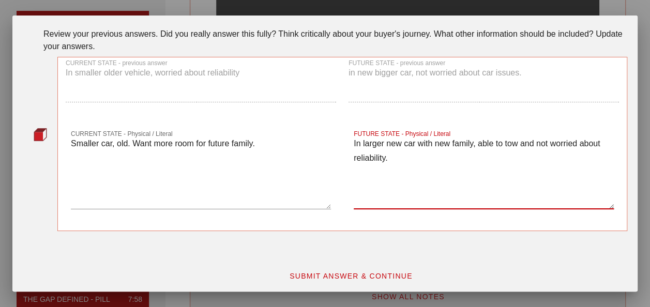
type textarea "In larger new car with new family, able to tow and not worried about reliabilit…"
click at [320, 278] on span "SUBMIT ANSWER & CONTINUE" at bounding box center [351, 276] width 124 height 8
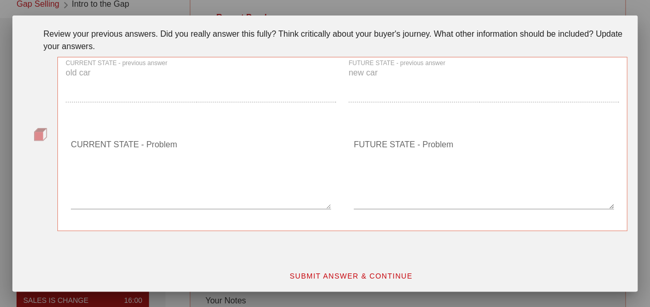
click at [114, 144] on div "CURRENT STATE - Problem" at bounding box center [201, 173] width 260 height 72
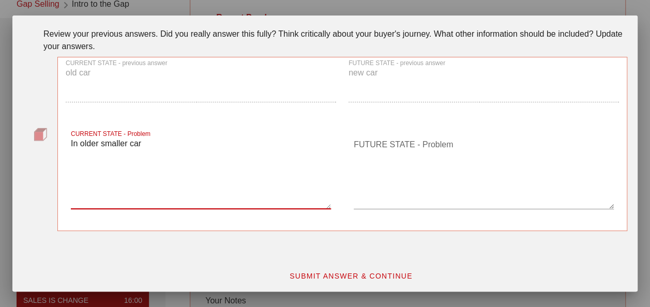
type textarea "In older smaller car"
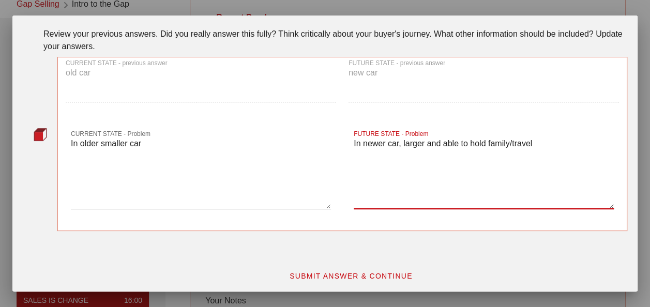
type textarea "In newer car, larger and able to hold family/travel"
click at [367, 267] on button "SUBMIT ANSWER & CONTINUE" at bounding box center [351, 276] width 140 height 19
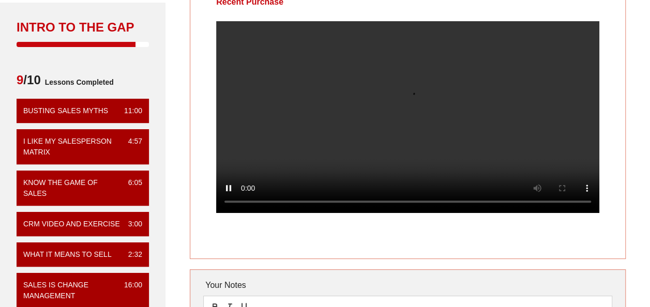
scroll to position [103, 0]
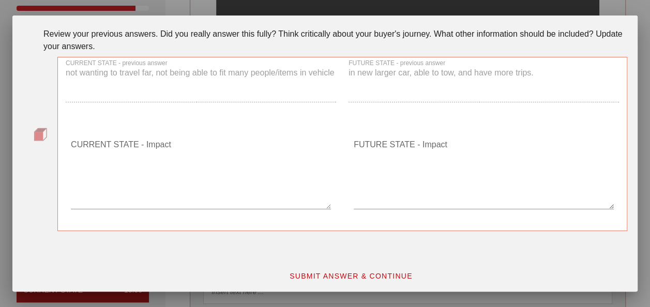
click at [113, 138] on div "CURRENT STATE - Impact" at bounding box center [201, 173] width 260 height 72
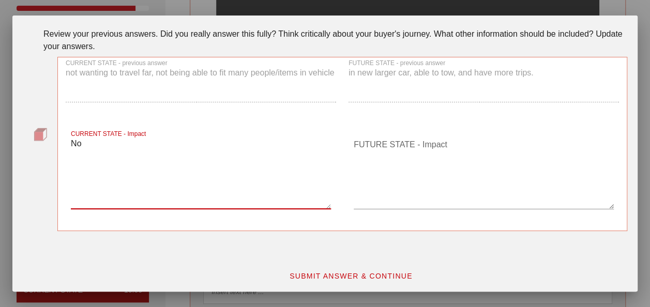
type textarea "N"
click at [305, 270] on button "SUBMIT ANSWER & CONTINUE" at bounding box center [351, 276] width 140 height 19
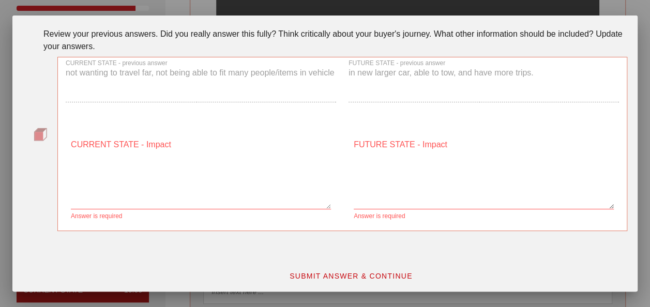
drag, startPoint x: 87, startPoint y: 87, endPoint x: 76, endPoint y: 79, distance: 14.2
click at [76, 79] on div "CURRENT STATE - previous answer not wanting to travel far, not being able to fi…" at bounding box center [200, 85] width 283 height 68
click at [160, 183] on textarea "CURRENT STATE - Impact" at bounding box center [201, 173] width 260 height 72
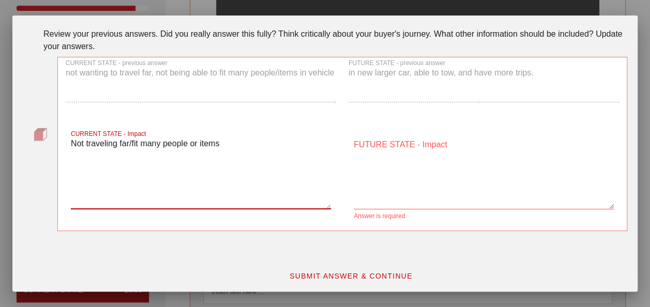
type textarea "Not traveling far/fit many people or items"
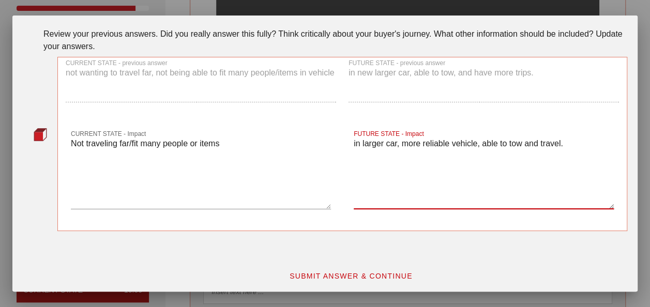
type textarea "in larger car, more reliable vehicle, able to tow and travel."
click at [376, 288] on div "SUBMIT ANSWER & CONTINUE" at bounding box center [351, 276] width 566 height 31
click at [374, 279] on span "SUBMIT ANSWER & CONTINUE" at bounding box center [351, 276] width 124 height 8
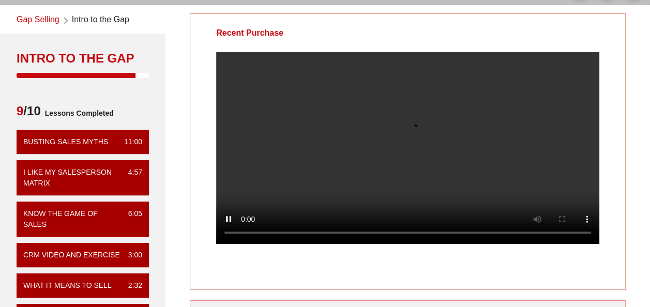
scroll to position [52, 0]
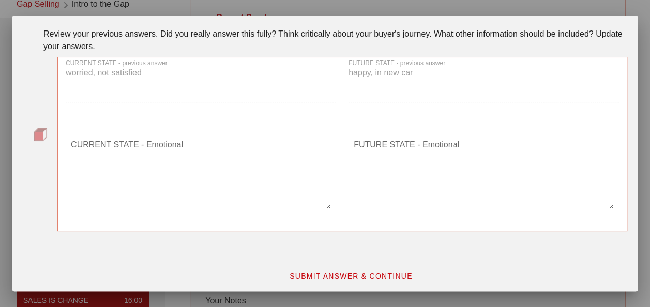
click at [257, 152] on textarea "CURRENT STATE - Emotional" at bounding box center [201, 173] width 260 height 72
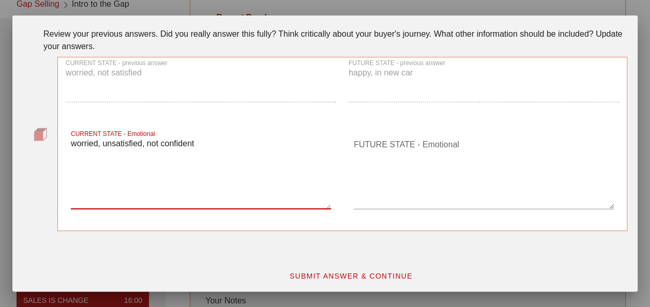
type textarea "worried, unsatisfied, not confident"
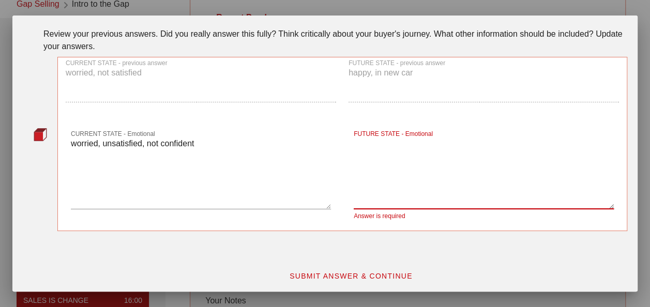
type textarea "o"
type textarea "glad, relieved, greatful"
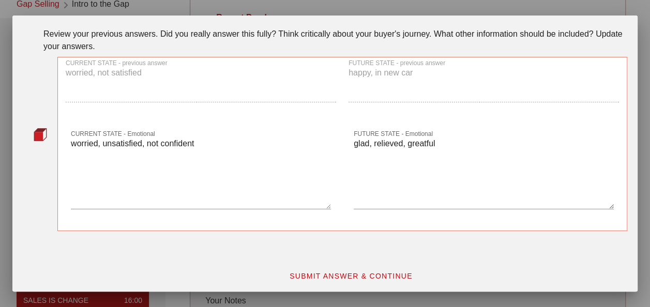
click at [327, 259] on div "SUBMIT ANSWER & CONTINUE" at bounding box center [325, 270] width 617 height 41
click at [327, 273] on span "SUBMIT ANSWER & CONTINUE" at bounding box center [351, 276] width 124 height 8
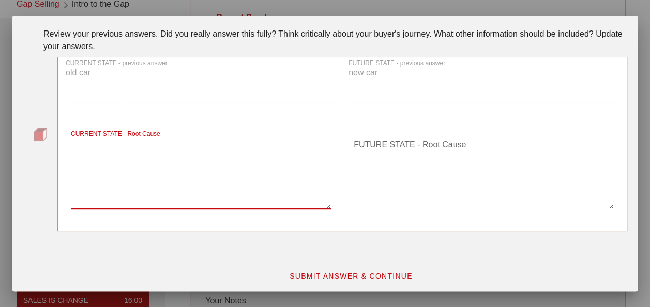
click at [160, 174] on textarea "CURRENT STATE - Root Cause" at bounding box center [201, 173] width 260 height 72
type textarea "Old car"
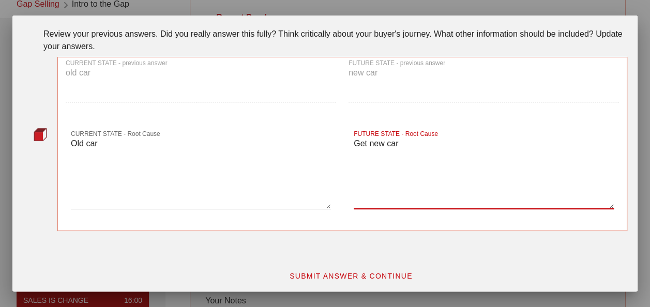
type textarea "Get new car"
click at [376, 282] on button "SUBMIT ANSWER & CONTINUE" at bounding box center [351, 276] width 140 height 19
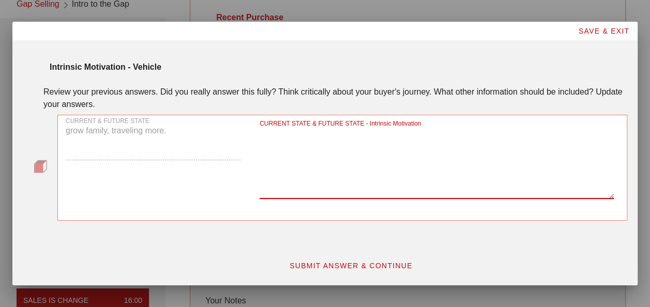
click at [456, 134] on textarea "CURRENT STATE & FUTURE STATE - Intrinsic Motivation" at bounding box center [437, 162] width 354 height 72
type textarea "grow family, taking trips in rv with future children"
click at [363, 259] on button "SUBMIT ANSWER & CONTINUE" at bounding box center [351, 266] width 140 height 19
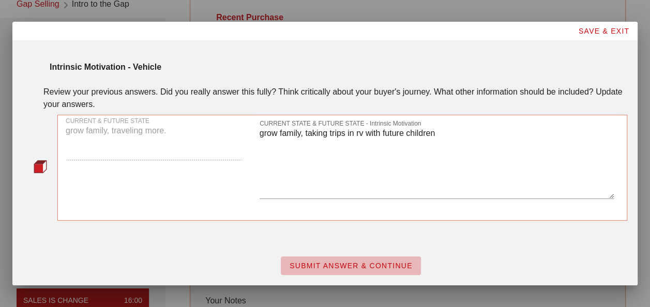
scroll to position [0, 0]
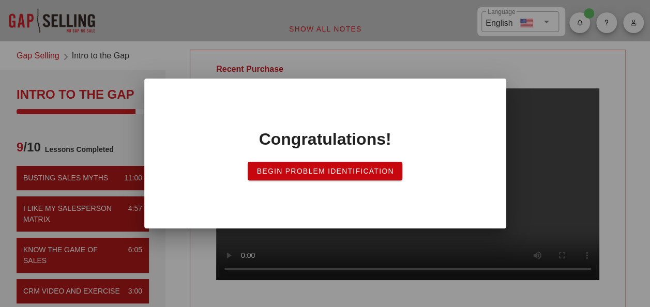
click at [376, 172] on span "Begin Problem Identification" at bounding box center [325, 171] width 138 height 8
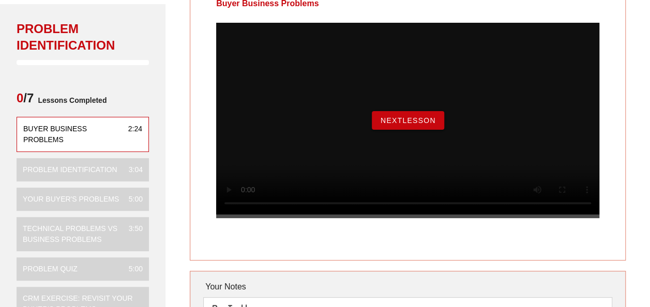
scroll to position [52, 0]
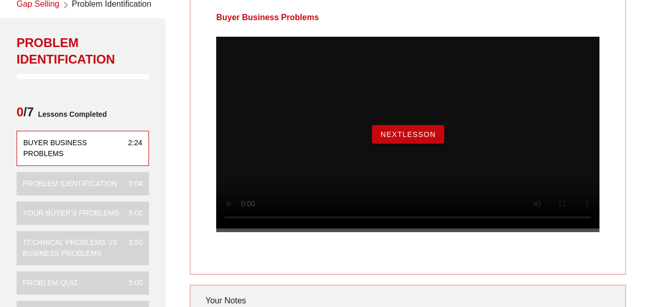
click at [432, 139] on span "NextLesson" at bounding box center [408, 134] width 56 height 8
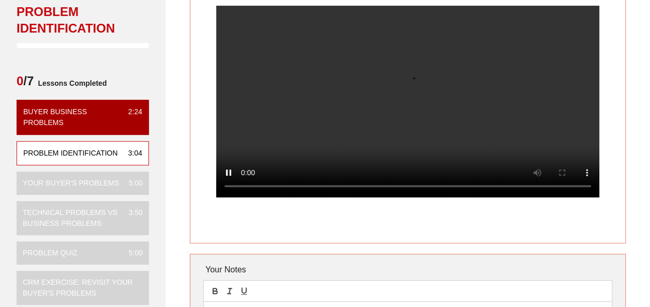
scroll to position [103, 0]
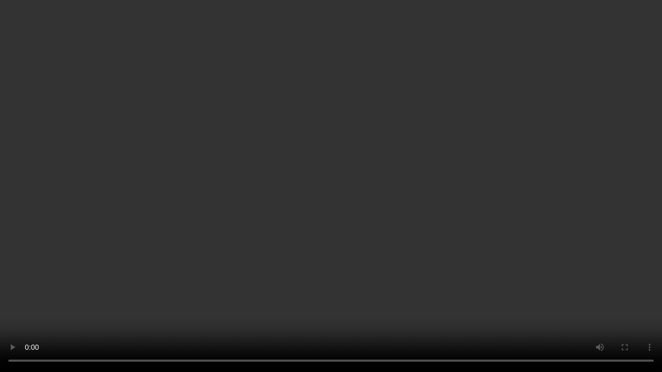
click at [566, 91] on video at bounding box center [331, 186] width 662 height 372
drag, startPoint x: 566, startPoint y: 91, endPoint x: 430, endPoint y: 123, distance: 140.2
click at [430, 123] on video at bounding box center [331, 186] width 662 height 372
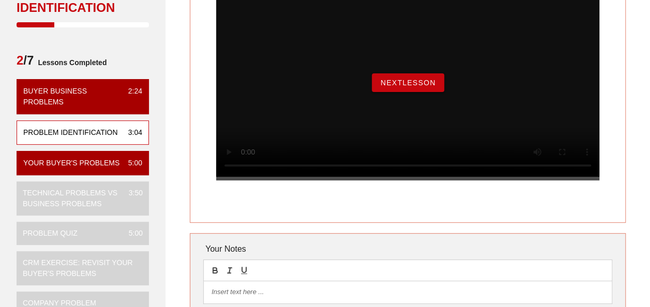
click at [428, 85] on button "NextLesson" at bounding box center [408, 82] width 72 height 19
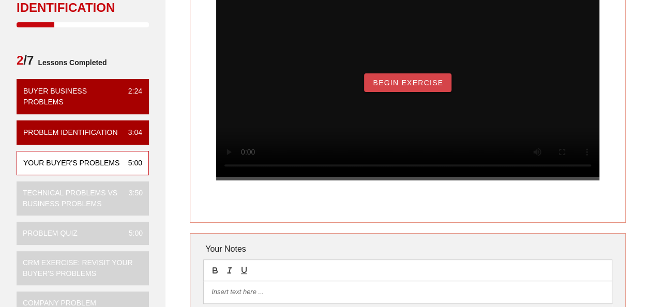
click at [402, 92] on button "Begin Exercise" at bounding box center [407, 82] width 87 height 19
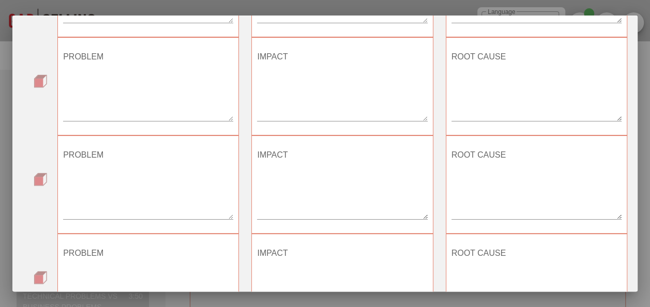
scroll to position [549, 0]
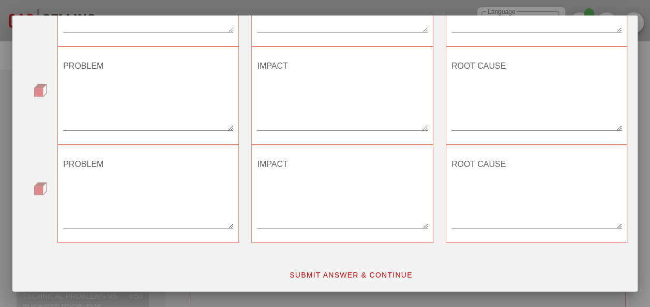
click at [320, 275] on span "SUBMIT ANSWER & CONTINUE" at bounding box center [351, 275] width 124 height 8
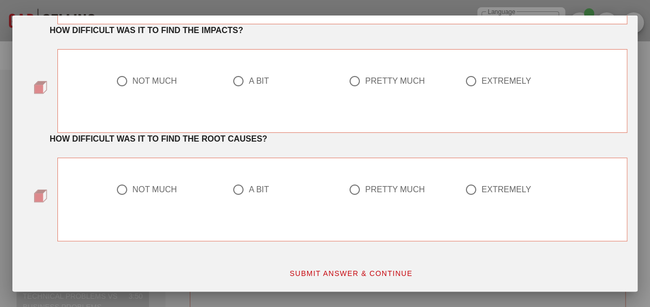
scroll to position [0, 0]
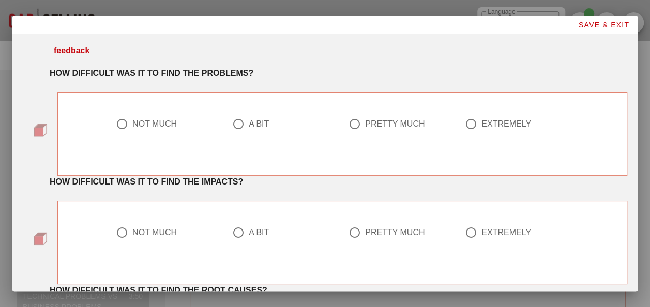
click at [257, 123] on div "A BIT" at bounding box center [259, 124] width 20 height 10
radio input "true"
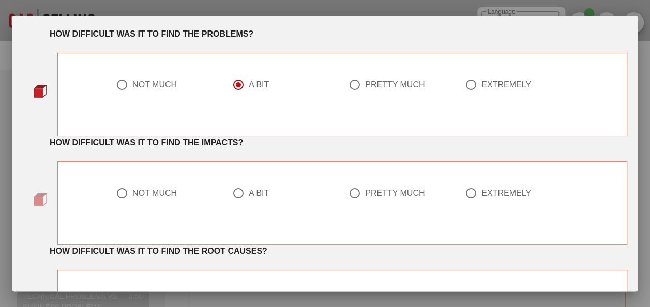
scroll to position [52, 0]
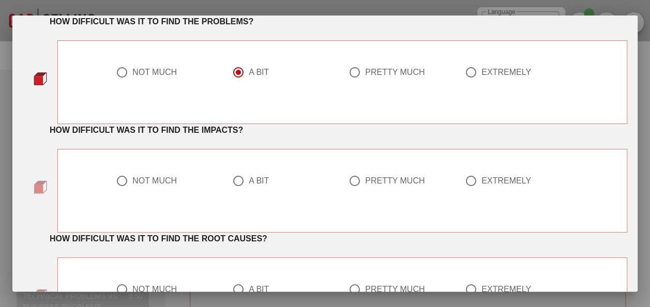
click at [242, 177] on div at bounding box center [239, 181] width 18 height 18
radio input "true"
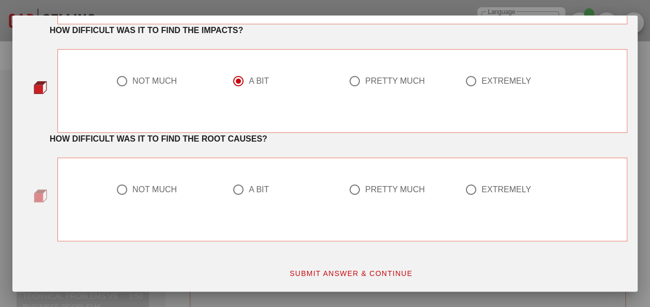
click at [389, 186] on div "PRETTY MUCH" at bounding box center [394, 190] width 59 height 10
radio input "true"
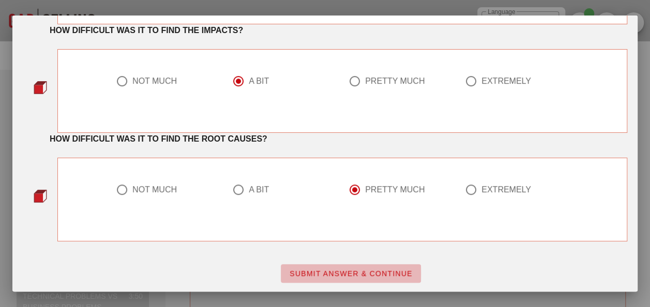
click at [354, 273] on span "SUBMIT ANSWER & CONTINUE" at bounding box center [351, 273] width 124 height 8
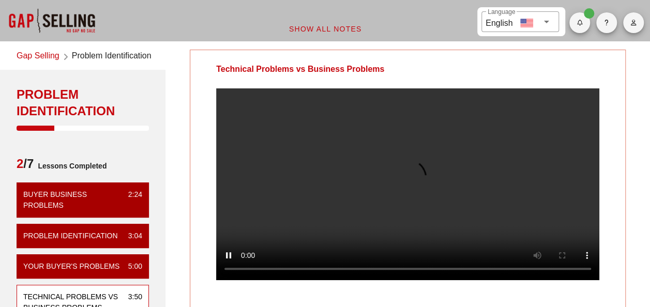
scroll to position [0, 0]
click at [516, 208] on video at bounding box center [407, 184] width 383 height 192
click at [585, 236] on video at bounding box center [407, 184] width 383 height 192
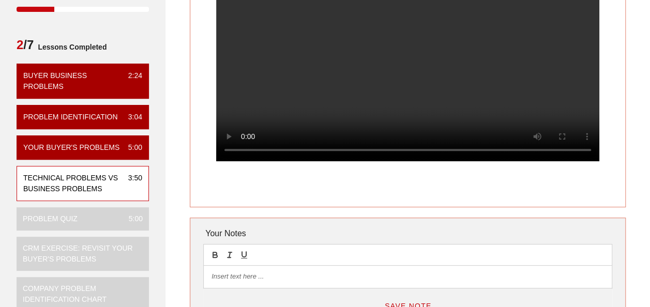
scroll to position [103, 0]
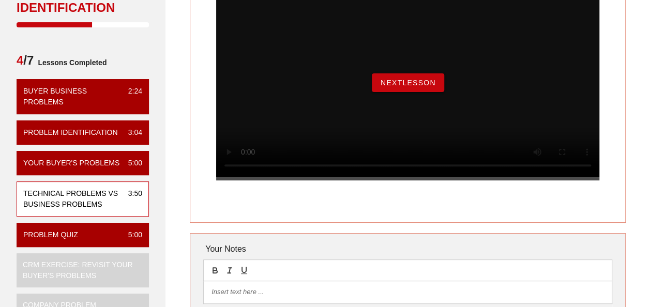
click at [425, 87] on span "NextLesson" at bounding box center [408, 83] width 56 height 8
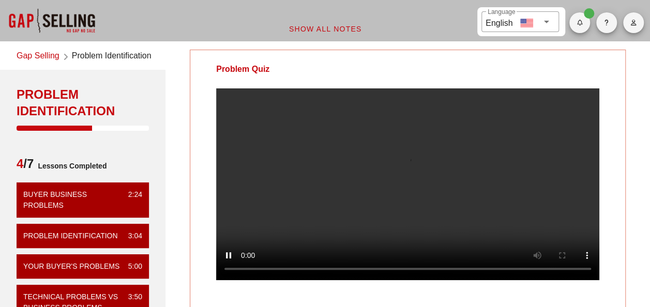
scroll to position [52, 0]
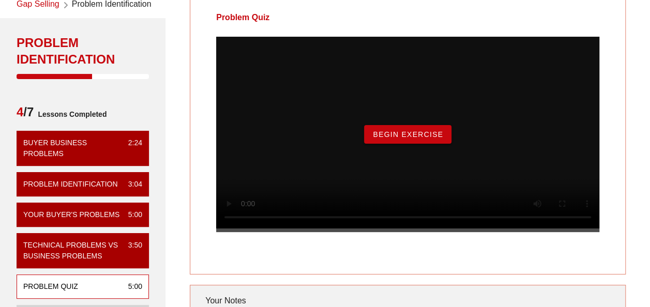
click at [399, 144] on button "Begin Exercise" at bounding box center [407, 134] width 87 height 19
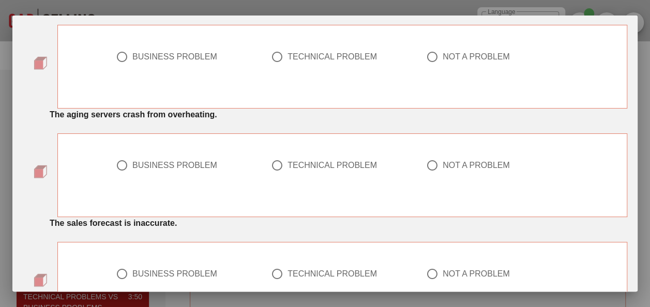
scroll to position [103, 0]
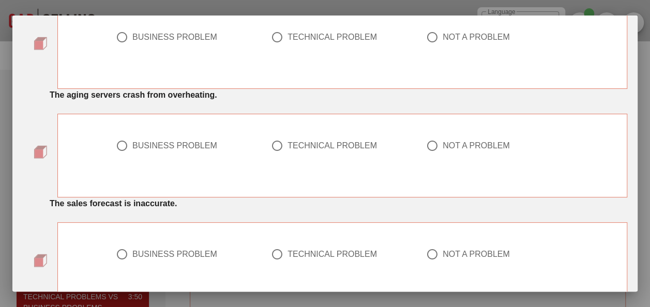
click at [304, 152] on div at bounding box center [342, 158] width 143 height 12
click at [304, 148] on div "TECHNICAL PROBLEM" at bounding box center [332, 146] width 89 height 10
radio input "true"
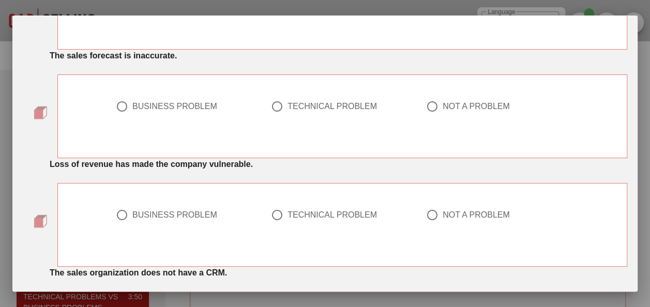
scroll to position [259, 0]
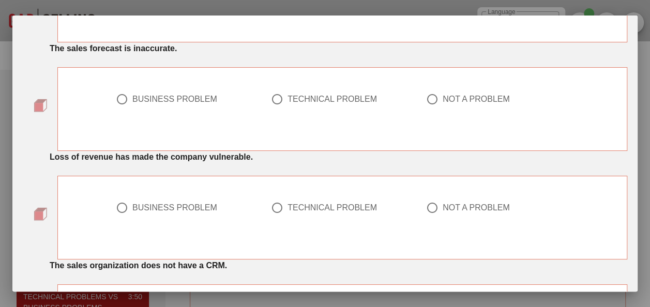
click at [202, 97] on div "BUSINESS PROBLEM" at bounding box center [174, 99] width 85 height 10
radio input "true"
click at [159, 212] on div "BUSINESS PROBLEM" at bounding box center [183, 208] width 134 height 12
radio input "true"
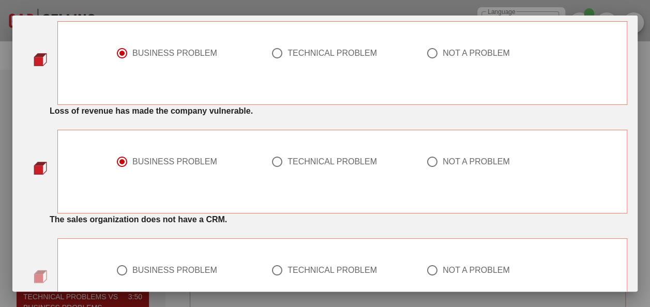
scroll to position [362, 0]
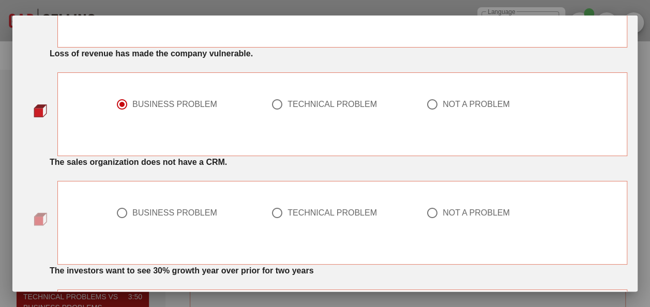
click at [292, 207] on div "TECHNICAL PROBLEM" at bounding box center [338, 213] width 134 height 12
radio input "true"
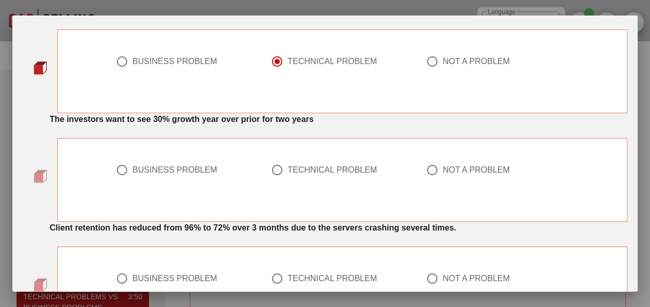
scroll to position [517, 0]
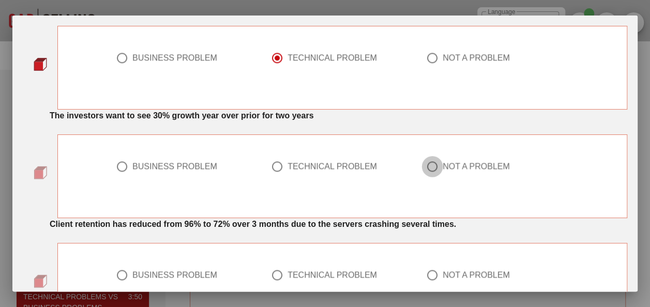
click at [430, 159] on div at bounding box center [433, 167] width 18 height 18
radio input "true"
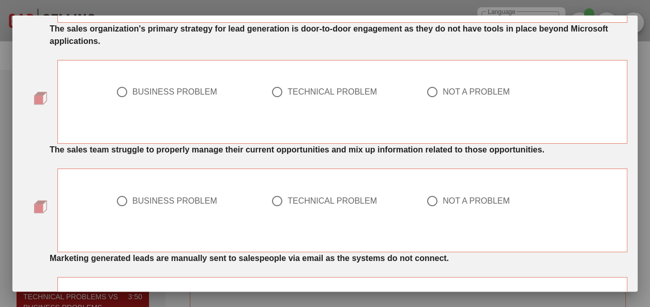
scroll to position [938, 0]
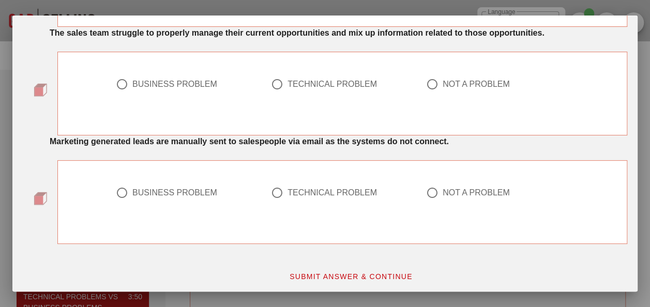
click at [348, 187] on div "TECHNICAL PROBLEM" at bounding box center [332, 192] width 89 height 10
radio input "true"
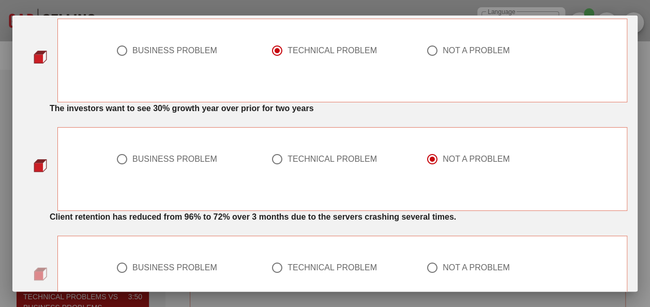
scroll to position [576, 0]
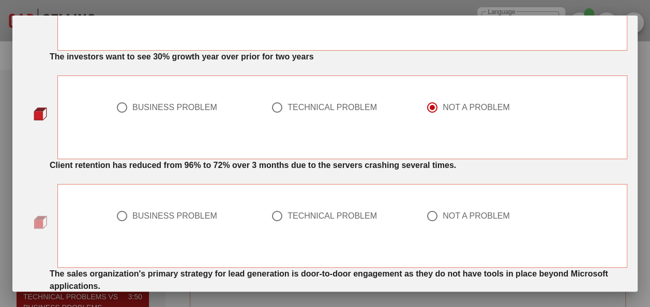
click at [308, 215] on div "TECHNICAL PROBLEM" at bounding box center [332, 216] width 89 height 10
radio input "true"
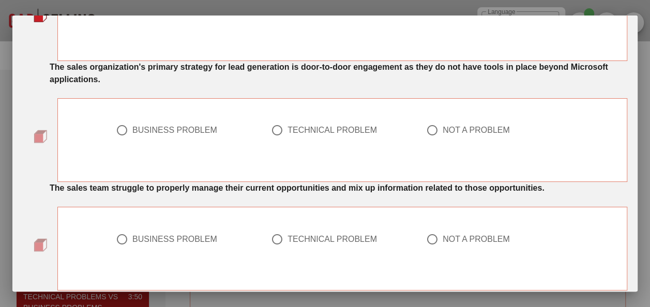
click at [165, 233] on div "BUSINESS PROBLEM" at bounding box center [183, 239] width 134 height 12
radio input "true"
click at [336, 125] on div "TECHNICAL PROBLEM" at bounding box center [332, 130] width 89 height 10
radio input "true"
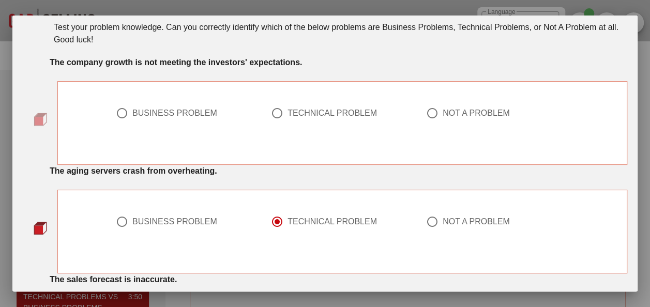
scroll to position [0, 0]
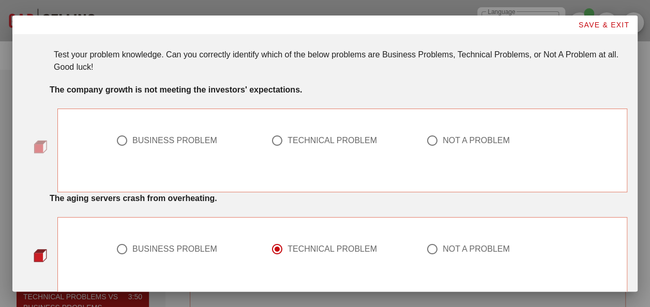
click at [162, 129] on div "BUSINESS PROBLEM" at bounding box center [187, 146] width 155 height 37
click at [162, 132] on div "BUSINESS PROBLEM" at bounding box center [187, 146] width 155 height 37
click at [203, 139] on div "BUSINESS PROBLEM" at bounding box center [174, 140] width 85 height 10
radio input "true"
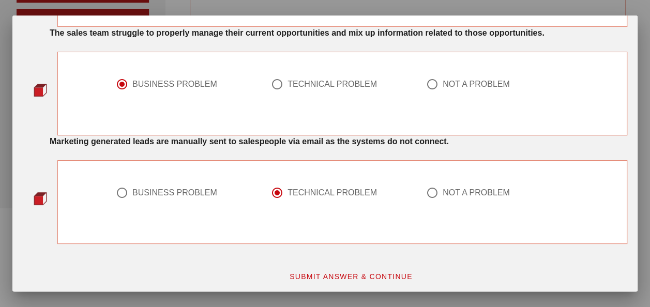
scroll to position [299, 0]
click at [344, 272] on span "SUBMIT ANSWER & CONTINUE" at bounding box center [351, 276] width 124 height 8
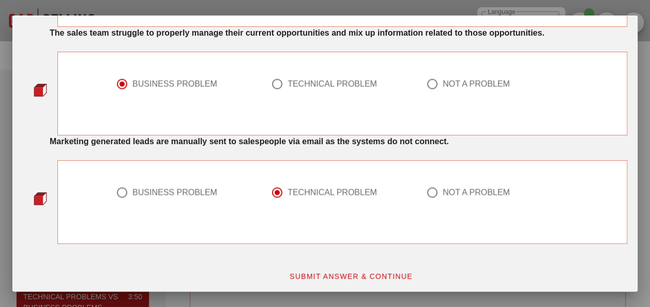
scroll to position [0, 0]
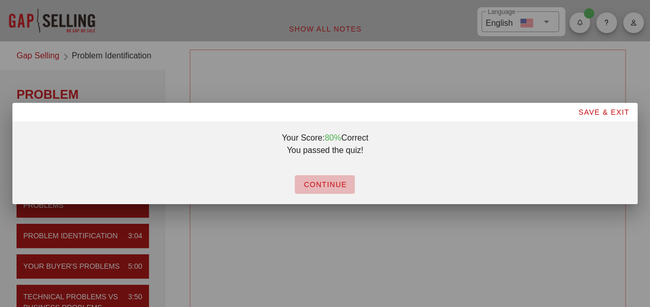
click at [339, 185] on span "CONTINUE" at bounding box center [324, 184] width 43 height 8
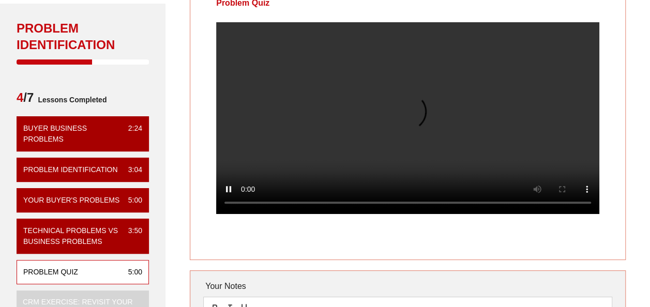
scroll to position [52, 0]
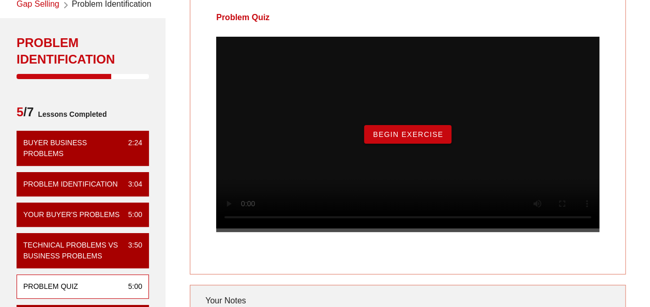
click at [415, 139] on span "Begin Exercise" at bounding box center [407, 134] width 71 height 8
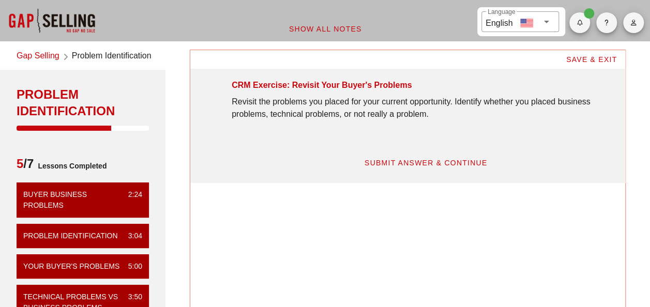
click at [428, 160] on span "SUBMIT ANSWER & CONTINUE" at bounding box center [426, 163] width 124 height 8
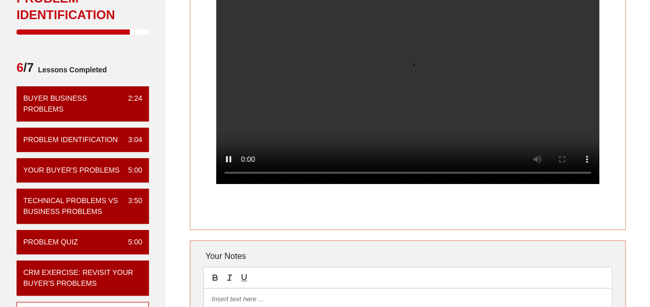
scroll to position [103, 0]
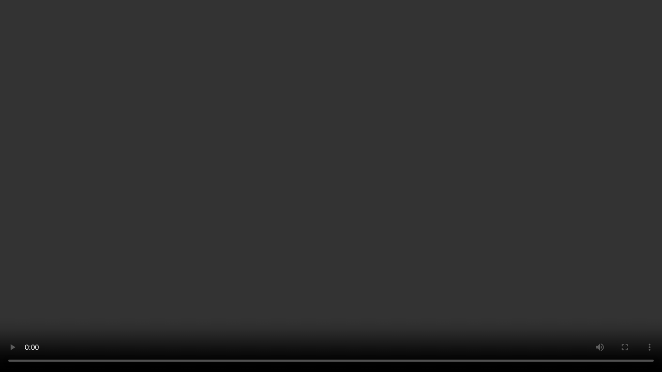
click at [611, 190] on video at bounding box center [331, 186] width 662 height 372
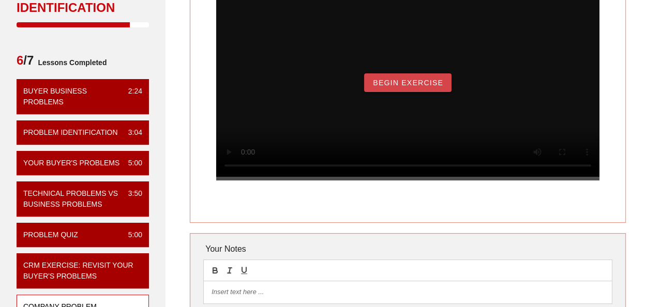
click at [410, 87] on span "Begin Exercise" at bounding box center [407, 83] width 71 height 8
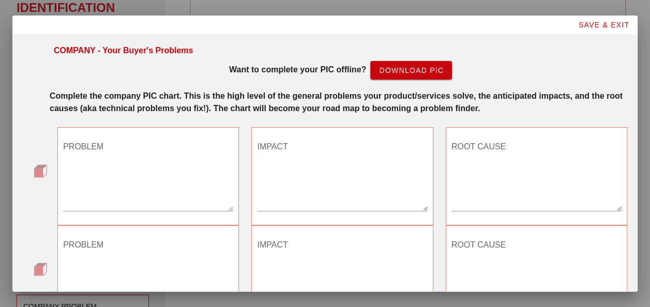
scroll to position [0, 0]
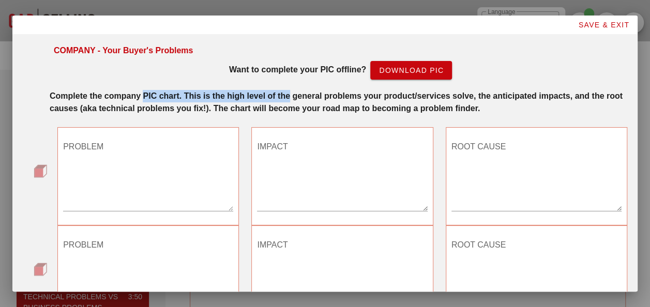
drag, startPoint x: 143, startPoint y: 89, endPoint x: 291, endPoint y: 86, distance: 147.4
click at [291, 86] on div "Complete the company PIC chart. This is the high level of the general problems …" at bounding box center [338, 100] width 590 height 33
drag, startPoint x: 291, startPoint y: 86, endPoint x: 371, endPoint y: 113, distance: 85.0
click at [371, 113] on div "Complete the company PIC chart. This is the high level of the general problems …" at bounding box center [339, 102] width 578 height 25
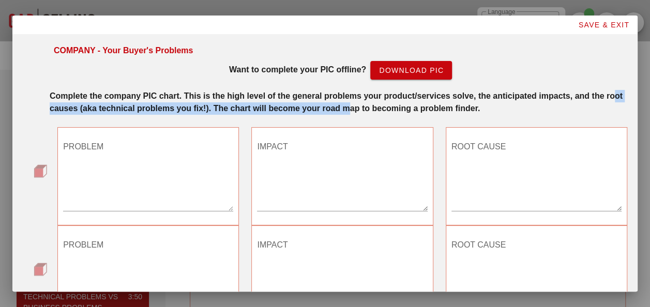
drag, startPoint x: 367, startPoint y: 113, endPoint x: 54, endPoint y: 115, distance: 312.9
click at [54, 115] on div "Complete the company PIC chart. This is the high level of the general problems …" at bounding box center [338, 100] width 590 height 33
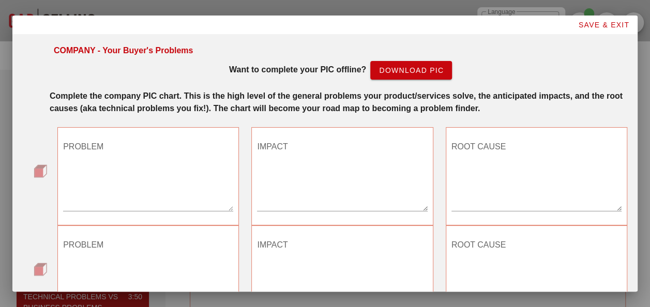
drag, startPoint x: 54, startPoint y: 115, endPoint x: 48, endPoint y: 96, distance: 20.6
click at [49, 101] on div "Complete the company PIC chart. This is the high level of the general problems …" at bounding box center [338, 100] width 590 height 33
drag, startPoint x: 48, startPoint y: 90, endPoint x: 203, endPoint y: 84, distance: 155.2
click at [203, 84] on div "Complete the company PIC chart. This is the high level of the general problems …" at bounding box center [338, 100] width 590 height 33
click at [323, 109] on strong "Complete the company PIC chart. This is the high level of the general problems …" at bounding box center [336, 102] width 573 height 21
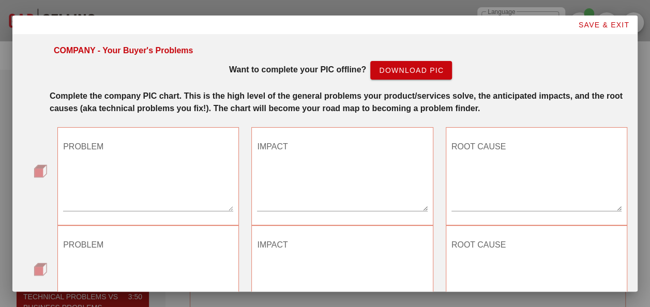
click at [100, 195] on textarea "PROBLEM" at bounding box center [148, 175] width 170 height 72
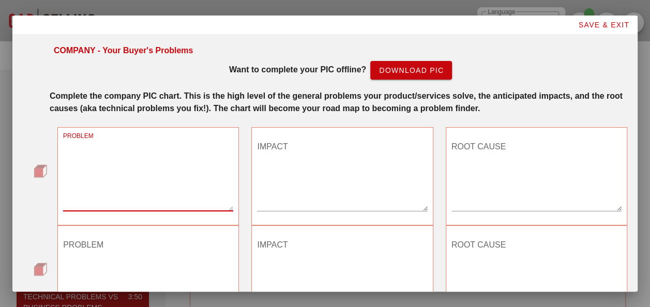
click at [157, 200] on textarea "PROBLEM" at bounding box center [148, 175] width 170 height 72
click at [163, 169] on textarea "PROBLEM" at bounding box center [148, 175] width 170 height 72
click at [167, 185] on textarea "PROBLEM" at bounding box center [148, 175] width 170 height 72
click at [97, 148] on textarea "PROBLEM" at bounding box center [148, 175] width 170 height 72
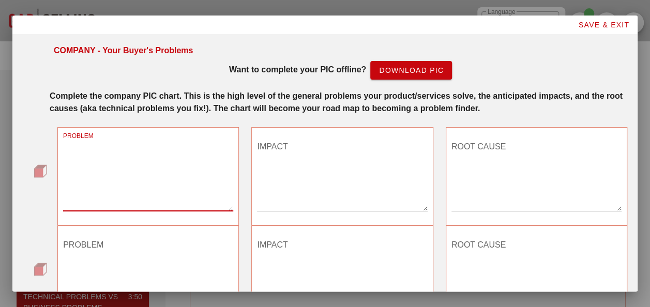
click at [87, 141] on textarea "PROBLEM" at bounding box center [148, 175] width 170 height 72
click at [359, 167] on textarea "IMPACT" at bounding box center [342, 175] width 170 height 72
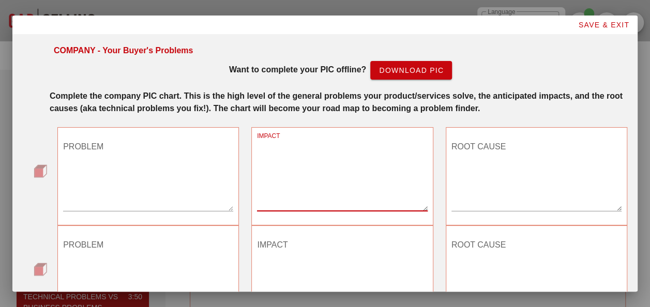
click at [523, 148] on textarea "ROOT CAUSE" at bounding box center [536, 175] width 170 height 72
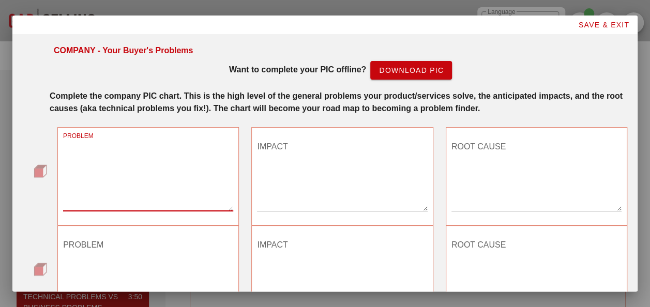
click at [122, 155] on textarea "PROBLEM" at bounding box center [148, 175] width 170 height 72
type textarea "Constant work"
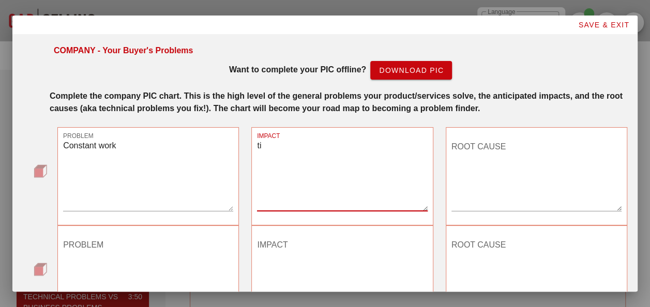
type textarea "t"
type textarea "Tired crew"
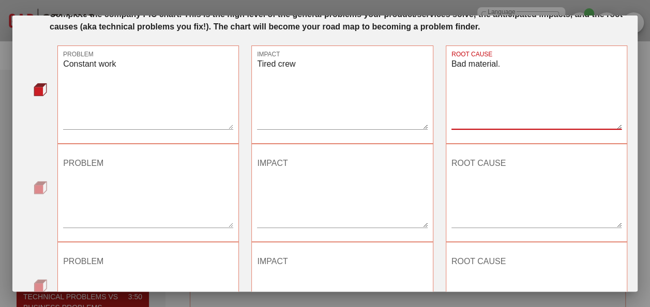
scroll to position [103, 0]
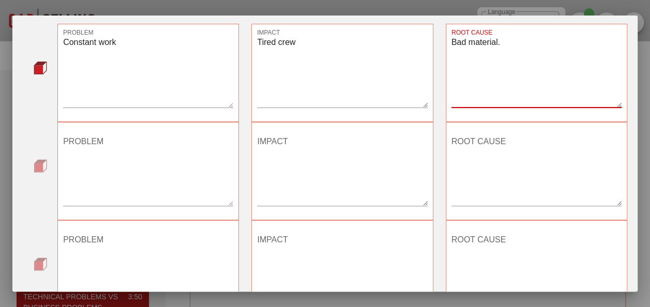
type textarea "Bad material."
click at [118, 151] on textarea "PROBLEM" at bounding box center [148, 169] width 170 height 72
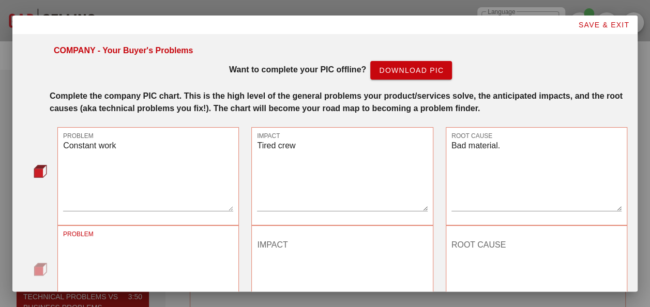
scroll to position [155, 0]
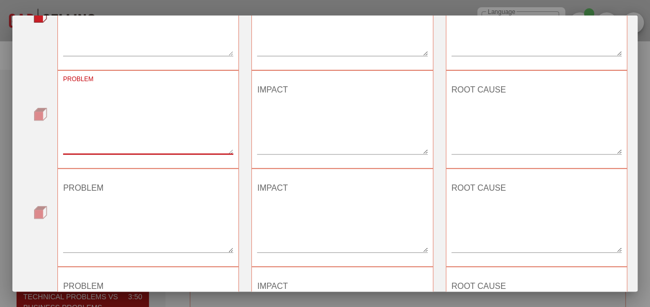
click at [129, 127] on textarea "PROBLEM" at bounding box center [148, 118] width 170 height 72
click at [319, 117] on textarea "IMPACT" at bounding box center [342, 118] width 170 height 72
click at [160, 114] on textarea "PROBLEM" at bounding box center [148, 118] width 170 height 72
click at [280, 98] on textarea "IMPACT" at bounding box center [342, 118] width 170 height 72
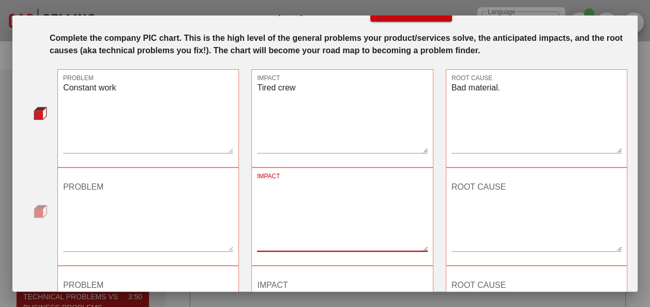
scroll to position [0, 0]
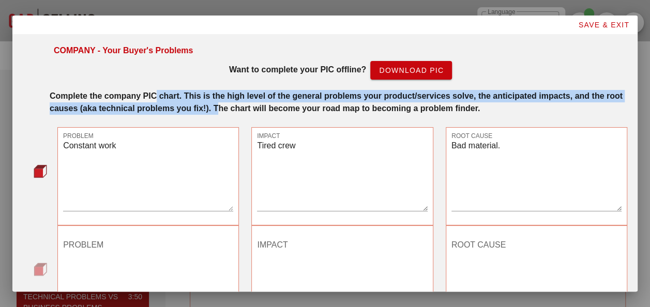
drag, startPoint x: 155, startPoint y: 98, endPoint x: 239, endPoint y: 106, distance: 84.7
click at [239, 106] on strong "Complete the company PIC chart. This is the high level of the general problems …" at bounding box center [336, 102] width 573 height 21
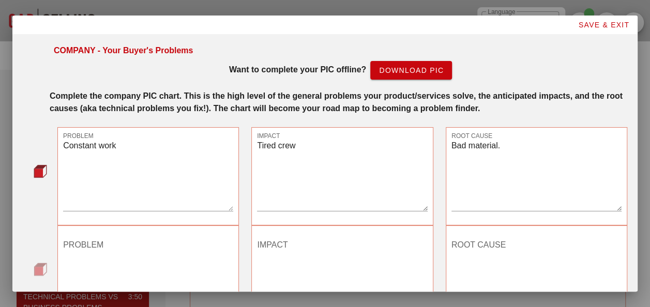
click at [434, 106] on strong "Complete the company PIC chart. This is the high level of the general problems …" at bounding box center [336, 102] width 573 height 21
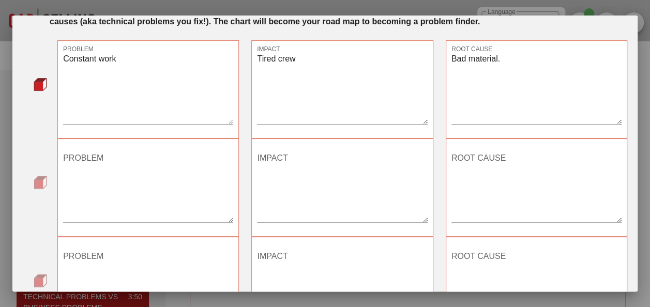
scroll to position [103, 0]
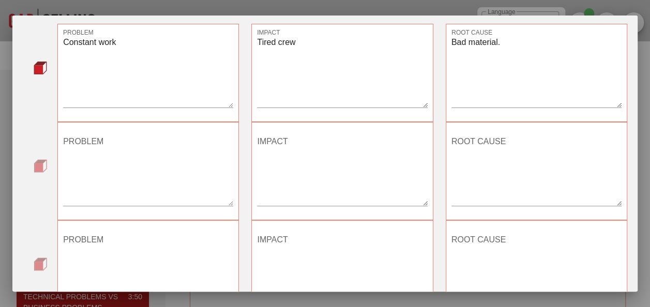
click at [122, 141] on textarea "PROBLEM" at bounding box center [148, 169] width 170 height 72
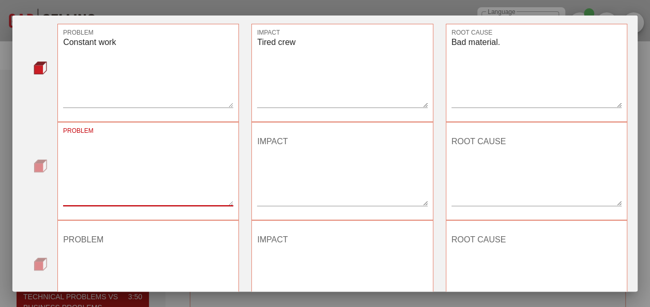
click at [135, 160] on textarea "PROBLEM" at bounding box center [148, 169] width 170 height 72
click at [99, 42] on textarea "Constant work" at bounding box center [148, 71] width 170 height 72
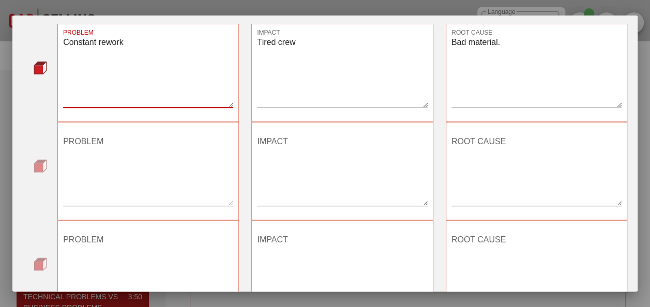
type textarea "Constant rework"
click at [162, 153] on textarea "PROBLEM" at bounding box center [148, 169] width 170 height 72
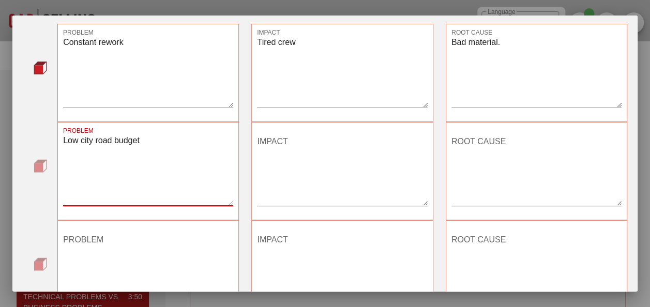
type textarea "Low city road budget"
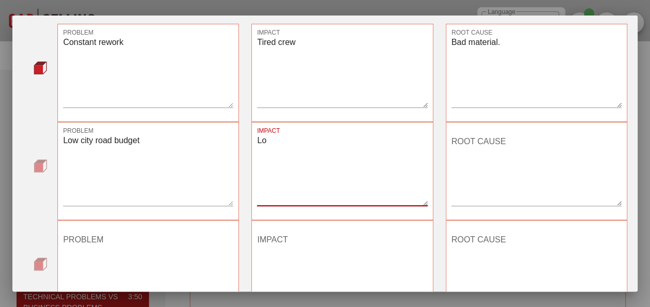
type textarea "L"
type textarea "l"
type textarea "W"
type textarea "C"
type textarea "Road superintendant upset"
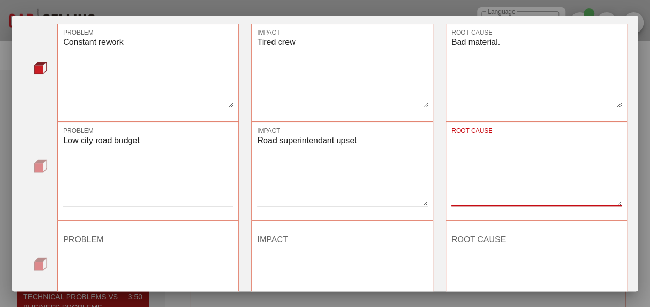
type textarea "L"
type textarea "Ordering expensive comp material."
click at [84, 242] on textarea "PROBLEM" at bounding box center [148, 268] width 170 height 72
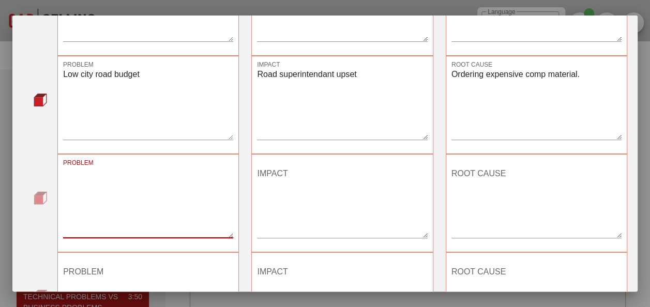
scroll to position [170, 0]
type textarea "h"
type textarea "High road crew turnover"
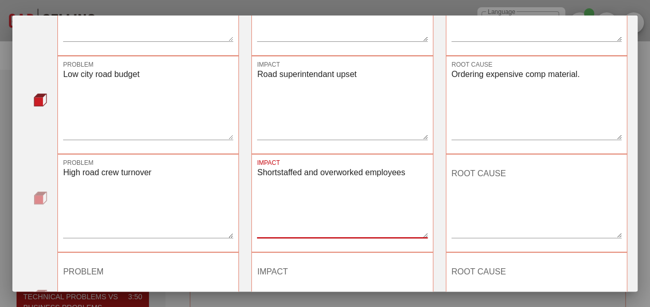
type textarea "Shortstaffed and overworked employees"
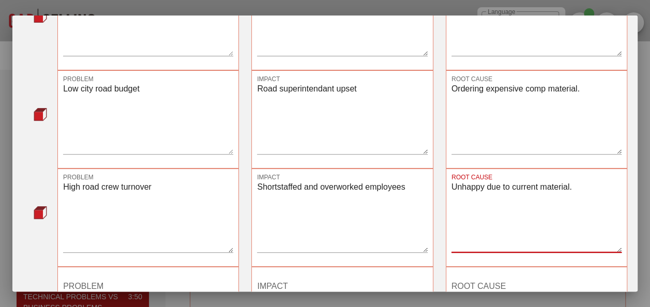
scroll to position [310, 0]
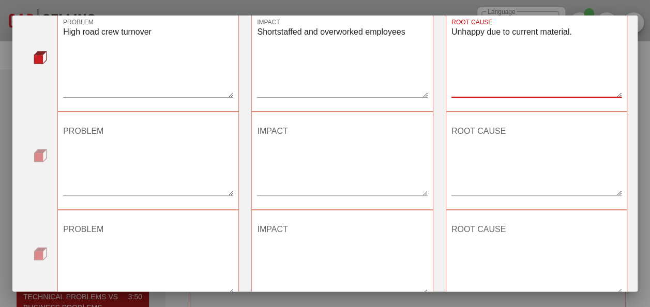
type textarea "Unhappy due to current material."
click at [180, 155] on textarea "PROBLEM" at bounding box center [148, 159] width 170 height 72
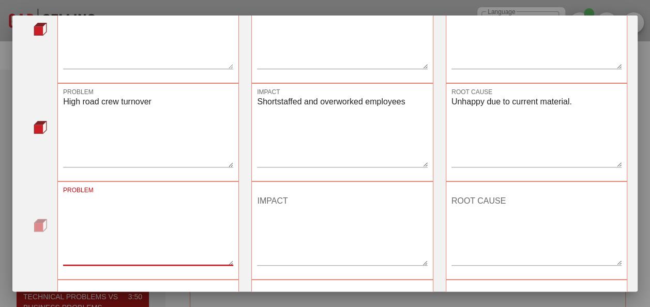
scroll to position [259, 0]
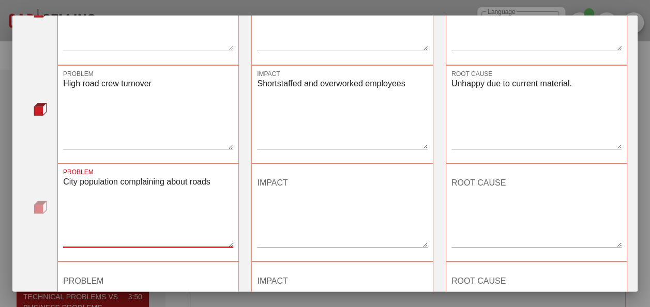
type textarea "City population complaining about roads"
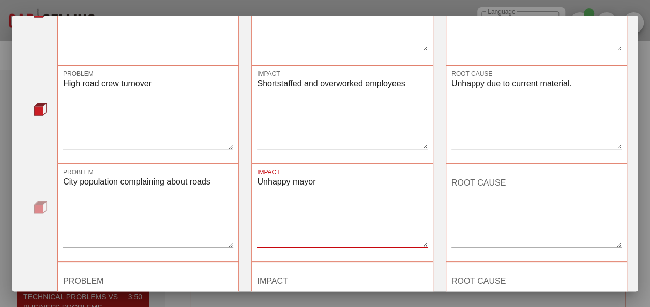
type textarea "Unhappy mayor"
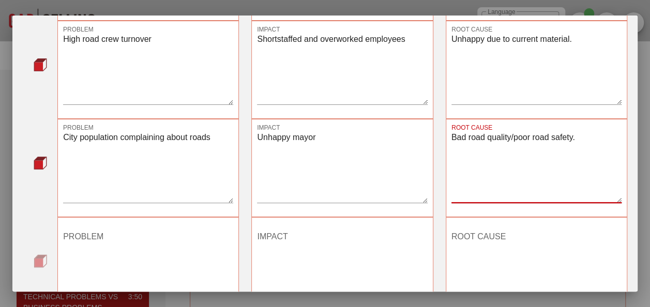
scroll to position [362, 0]
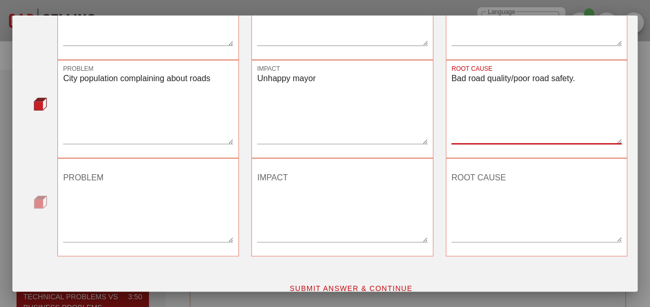
type textarea "Bad road quality/poor road safety."
click at [174, 186] on textarea "PROBLEM" at bounding box center [148, 206] width 170 height 72
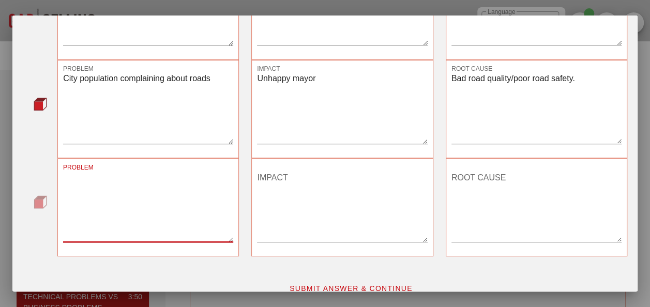
click at [149, 193] on textarea "PROBLEM" at bounding box center [148, 206] width 170 height 72
type textarea "H"
type textarea "Business owner having a slow quarter"
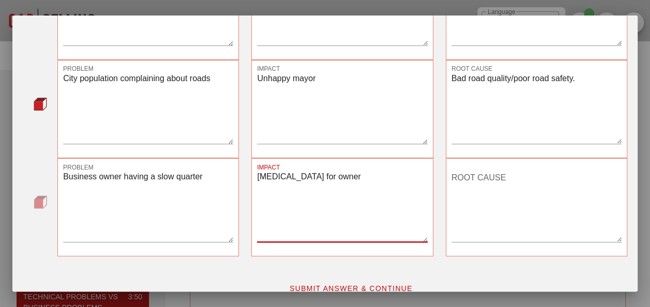
type textarea "Low income for owner"
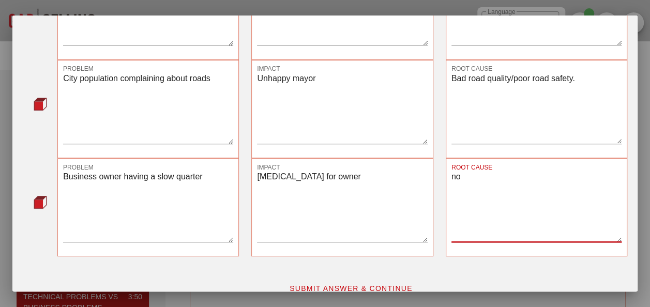
type textarea "n"
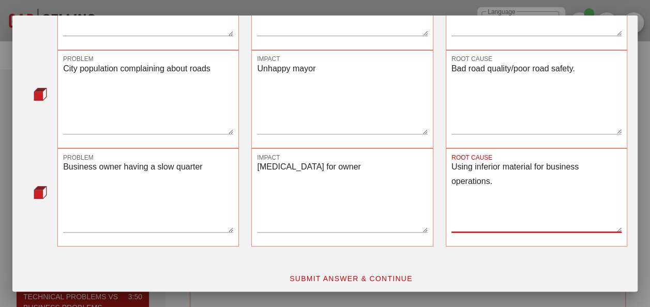
scroll to position [376, 0]
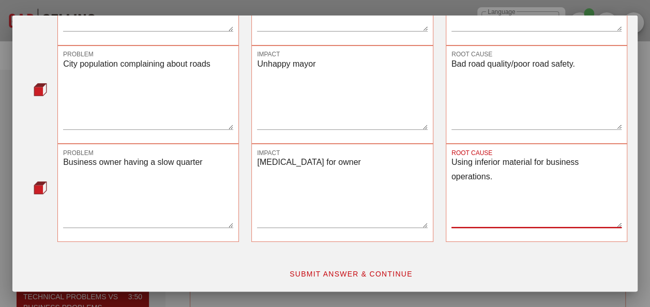
type textarea "Using inferior material for business operations."
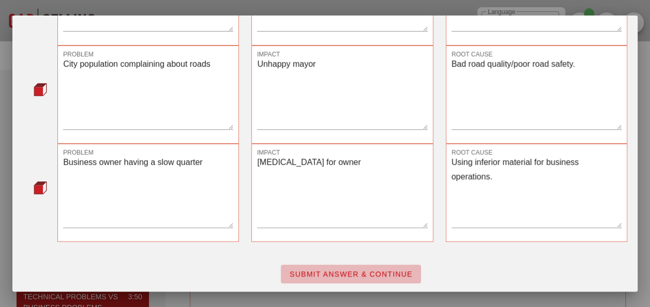
click at [334, 265] on button "SUBMIT ANSWER & CONTINUE" at bounding box center [351, 274] width 140 height 19
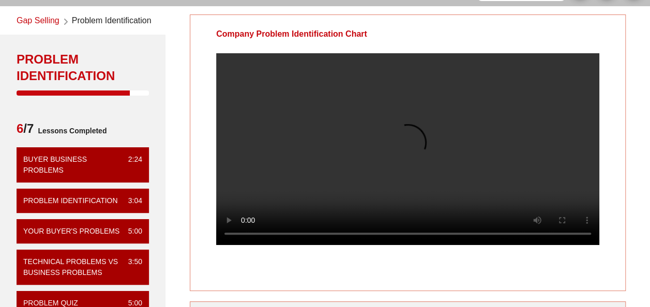
scroll to position [52, 0]
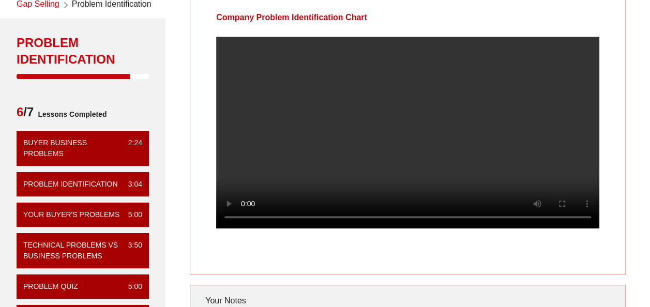
click at [163, 232] on div "Company Problem Identification Chart Your Notes Save Note Show All Notes" at bounding box center [407, 213] width 497 height 442
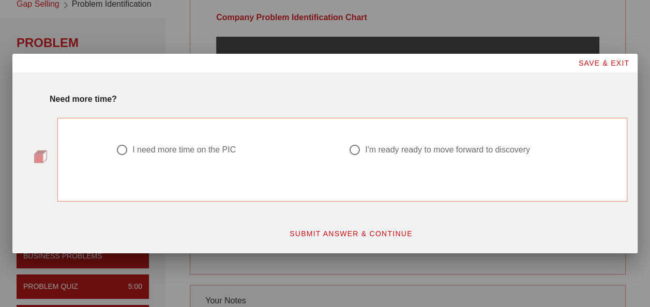
click at [516, 154] on div "I'm ready ready to move forward to discovery" at bounding box center [447, 150] width 165 height 10
radio input "true"
click at [332, 234] on span "SUBMIT ANSWER & CONTINUE" at bounding box center [351, 234] width 124 height 8
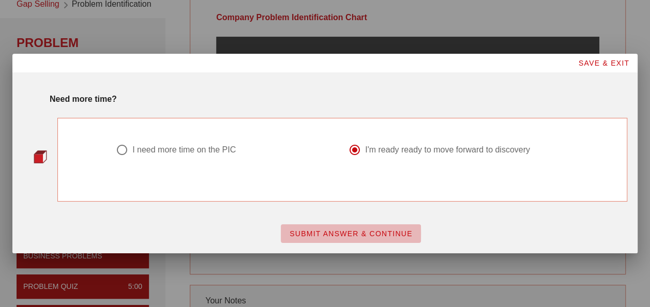
scroll to position [0, 0]
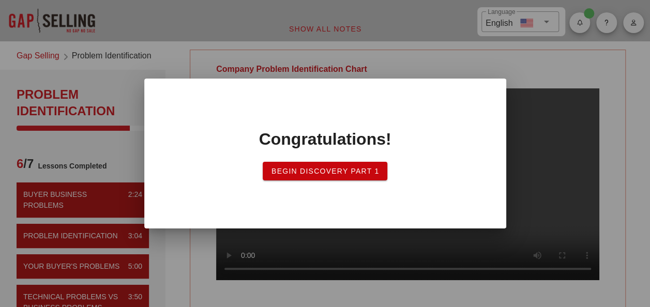
click at [342, 175] on span "Begin Discovery PART 1" at bounding box center [325, 171] width 109 height 8
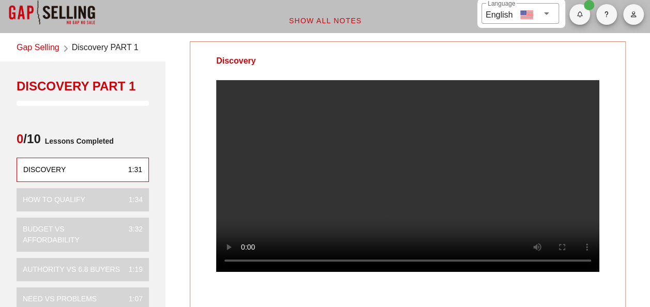
scroll to position [52, 0]
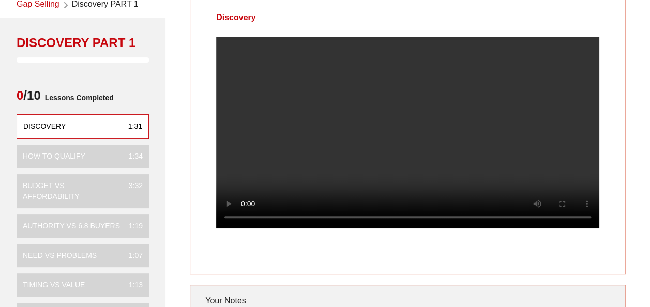
click at [454, 154] on video at bounding box center [407, 133] width 383 height 192
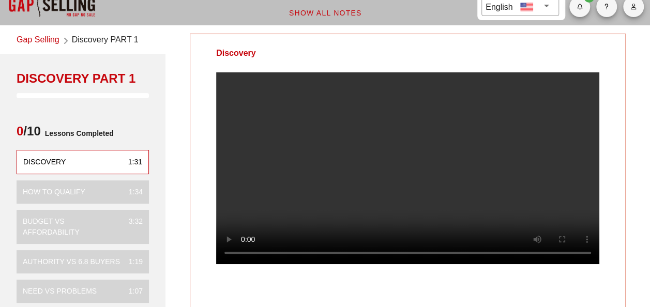
scroll to position [0, 0]
